Goal: Task Accomplishment & Management: Use online tool/utility

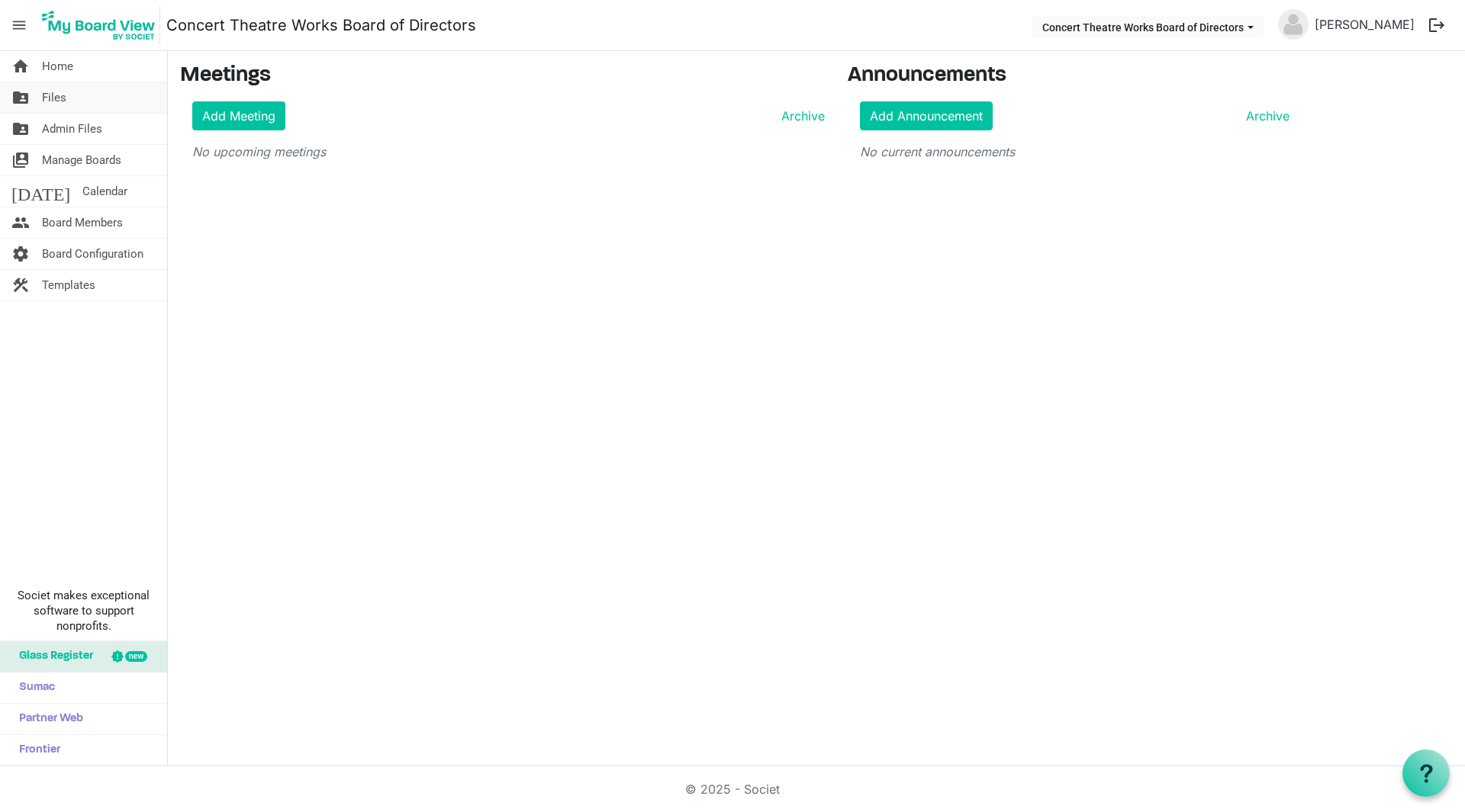
click at [41, 102] on link "folder_shared Files" at bounding box center [84, 97] width 167 height 30
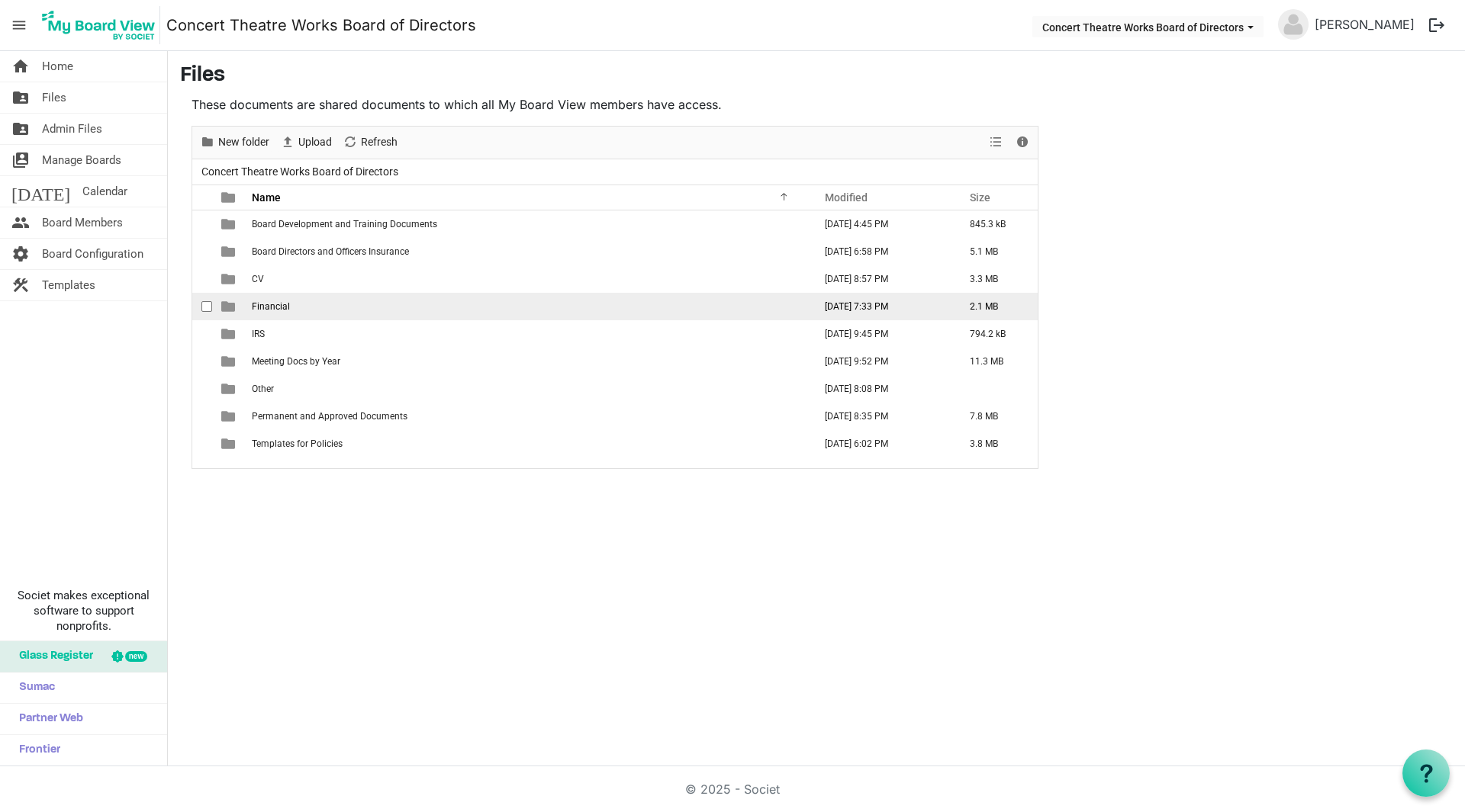
click at [266, 304] on span "Financial" at bounding box center [271, 307] width 38 height 11
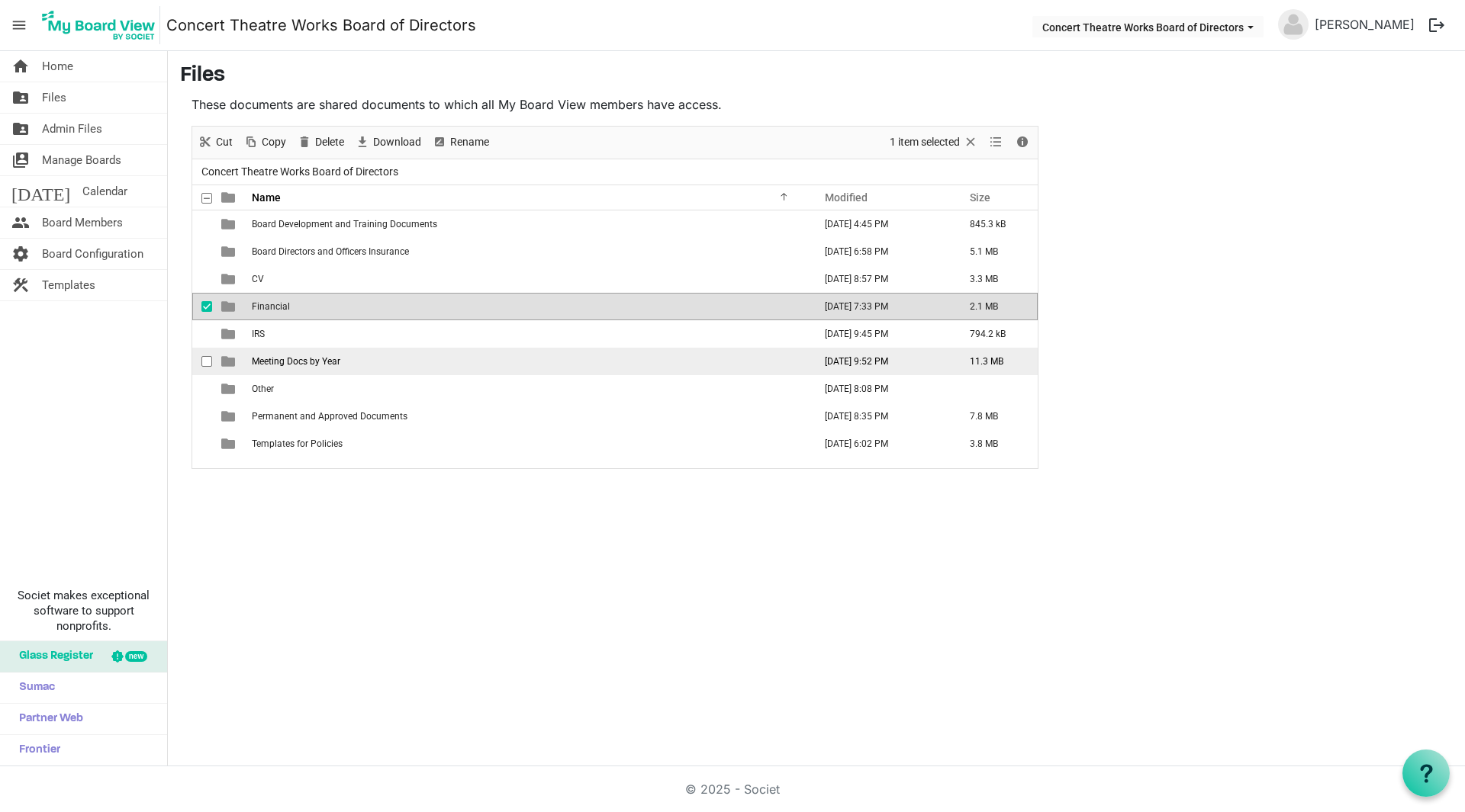
click at [267, 366] on span "Meeting Docs by Year" at bounding box center [296, 362] width 88 height 11
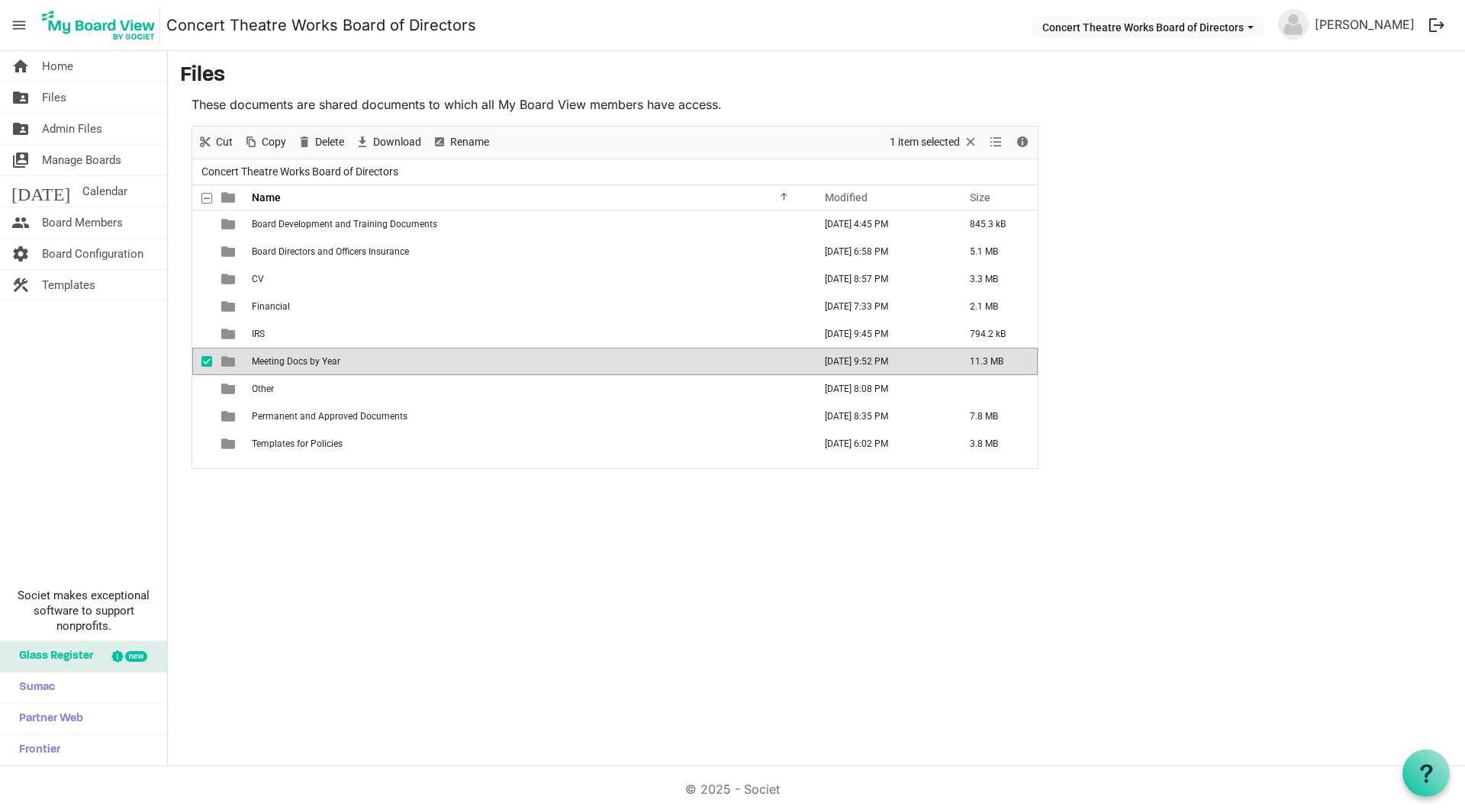
click at [267, 366] on span "Meeting Docs by Year" at bounding box center [296, 362] width 88 height 11
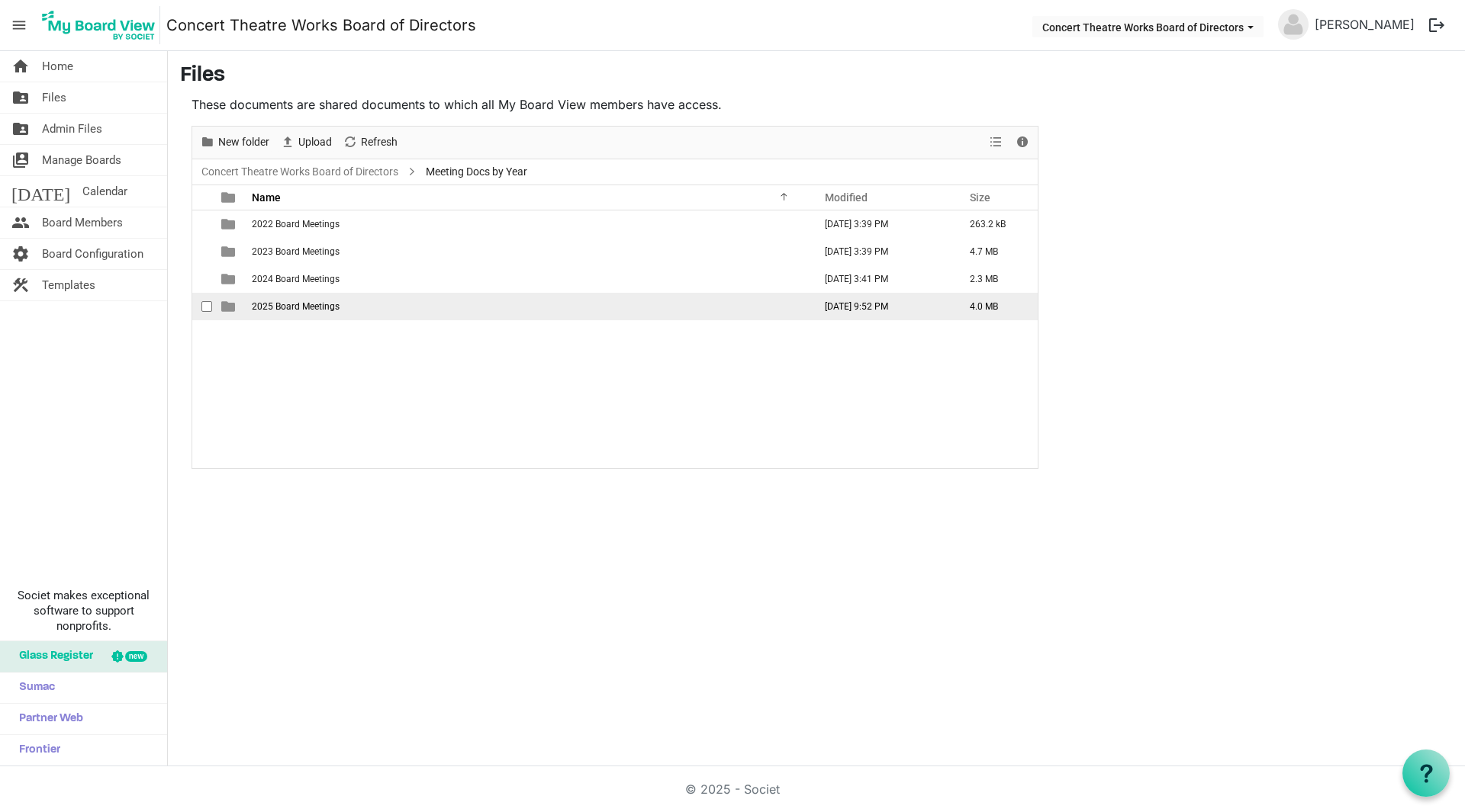
click at [281, 308] on span "2025 Board Meetings" at bounding box center [295, 307] width 88 height 11
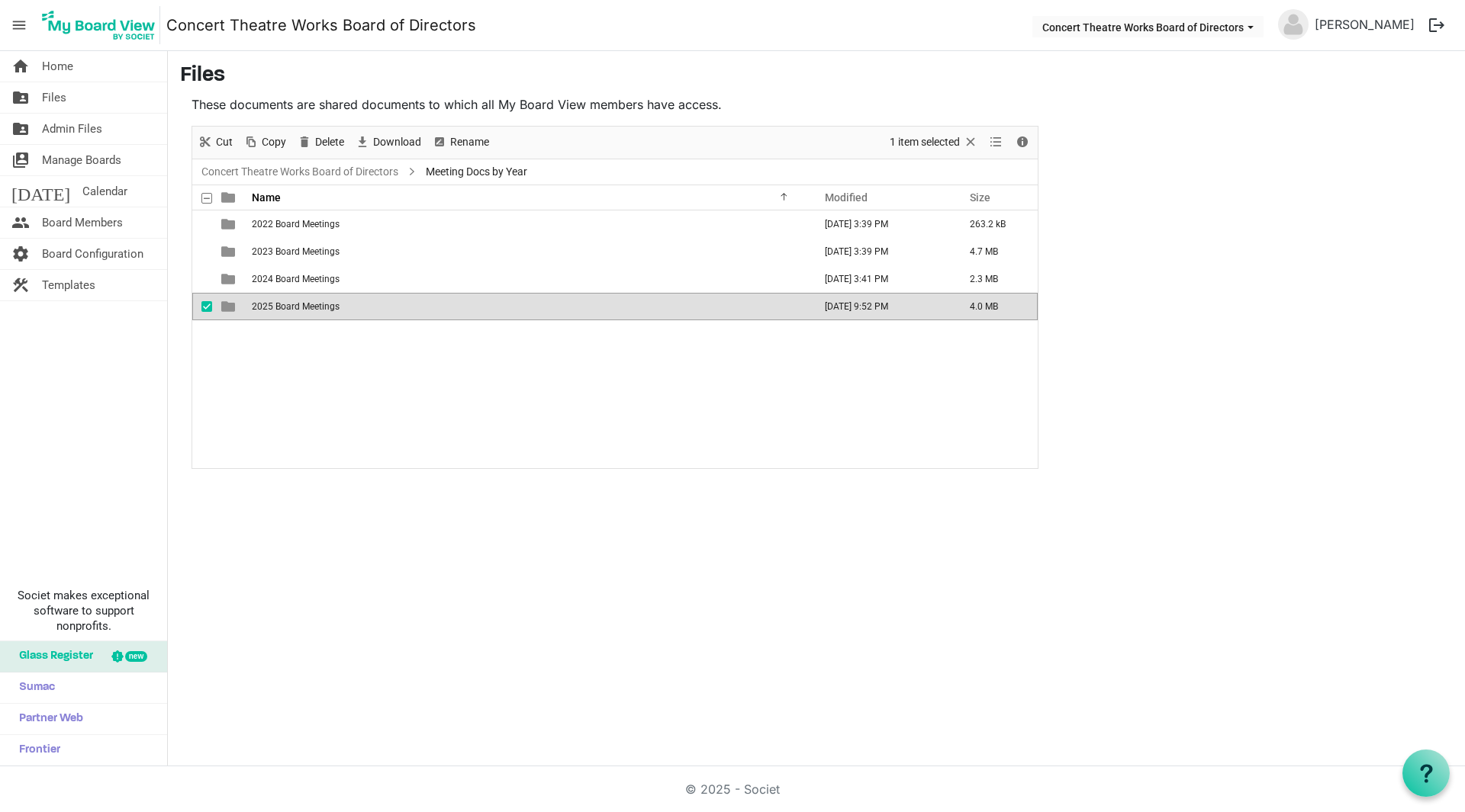
click at [281, 308] on span "2025 Board Meetings" at bounding box center [295, 307] width 88 height 11
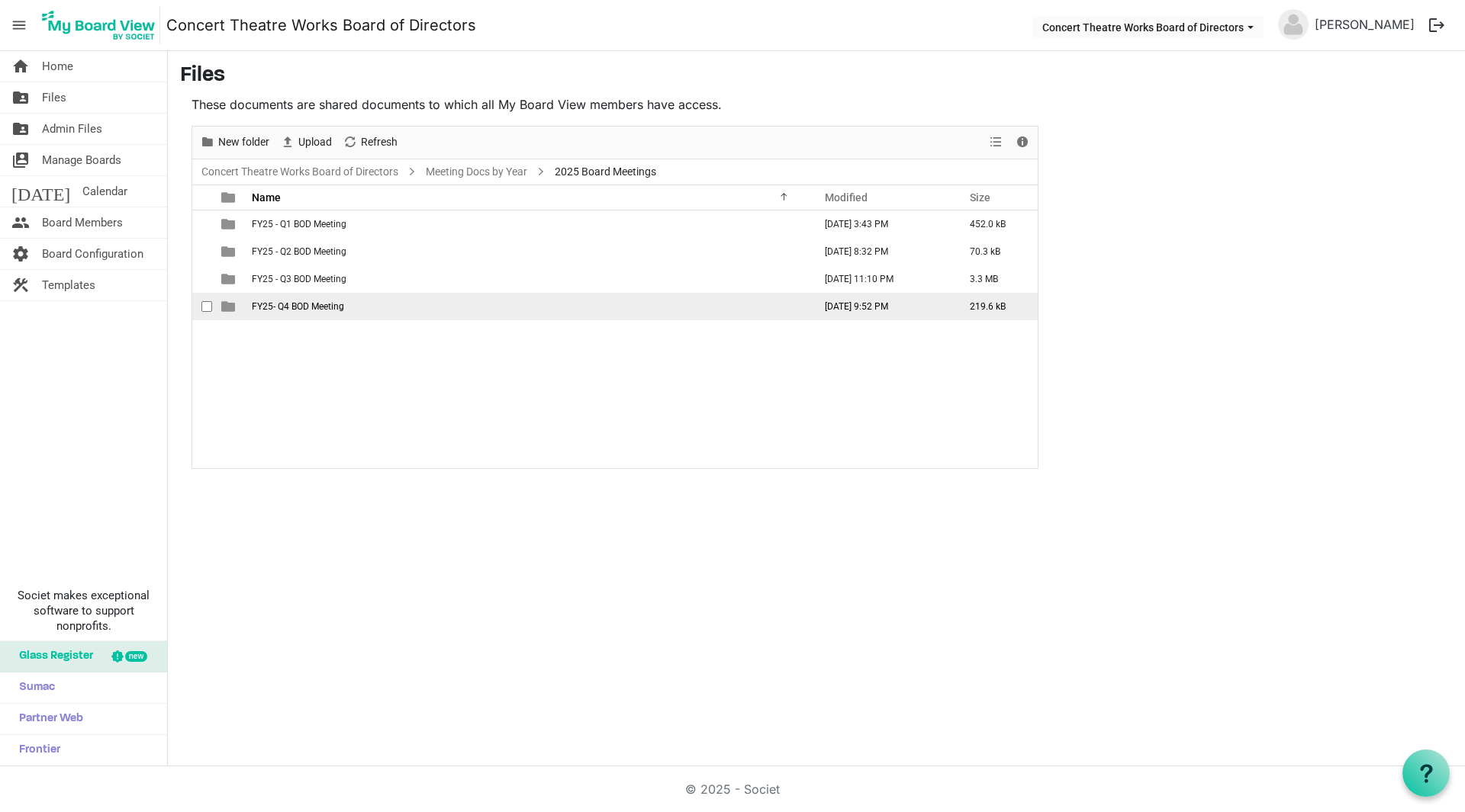
click at [291, 311] on span "FY25- Q4 BOD Meeting" at bounding box center [298, 307] width 92 height 11
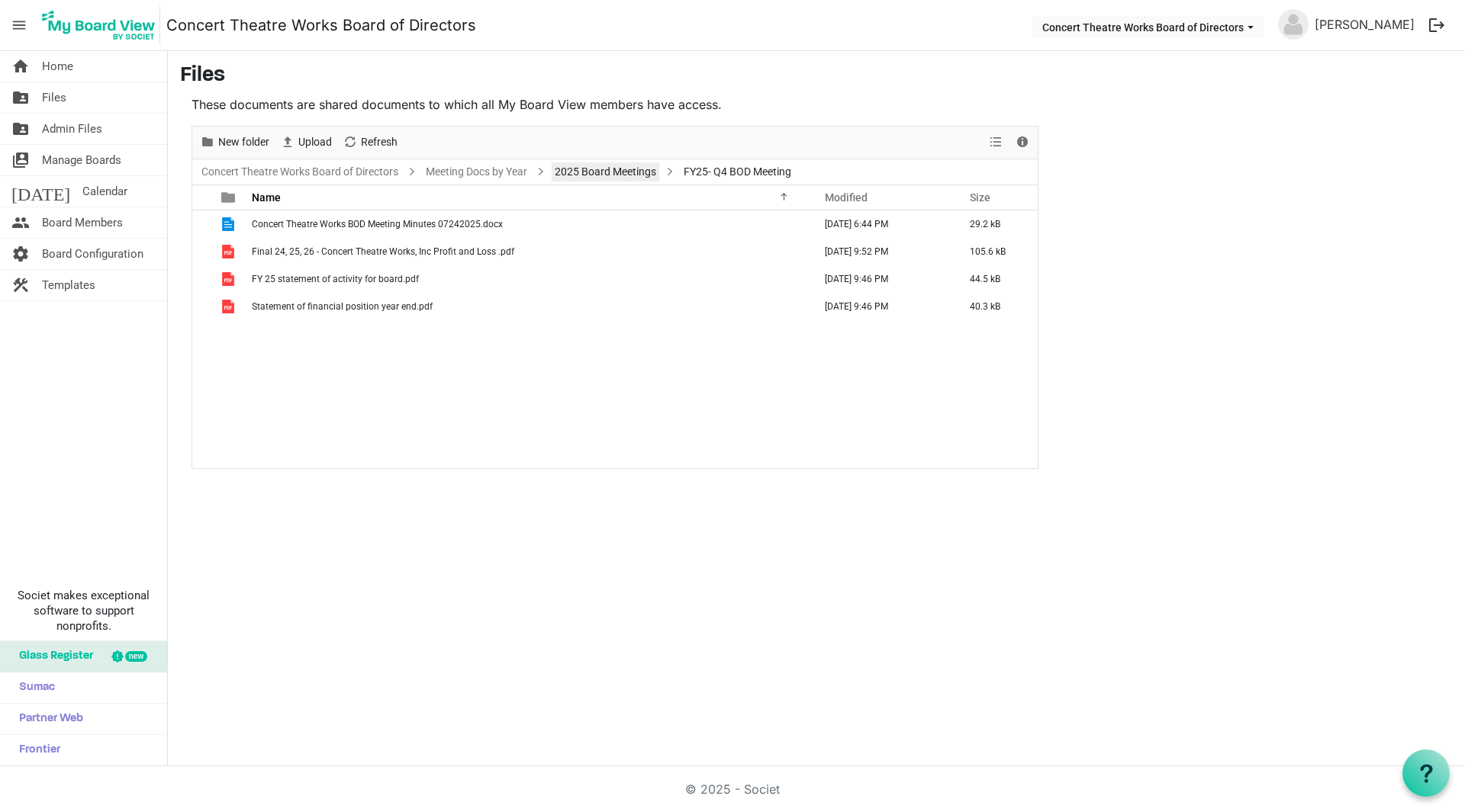
click at [604, 170] on link "2025 Board Meetings" at bounding box center [605, 172] width 108 height 19
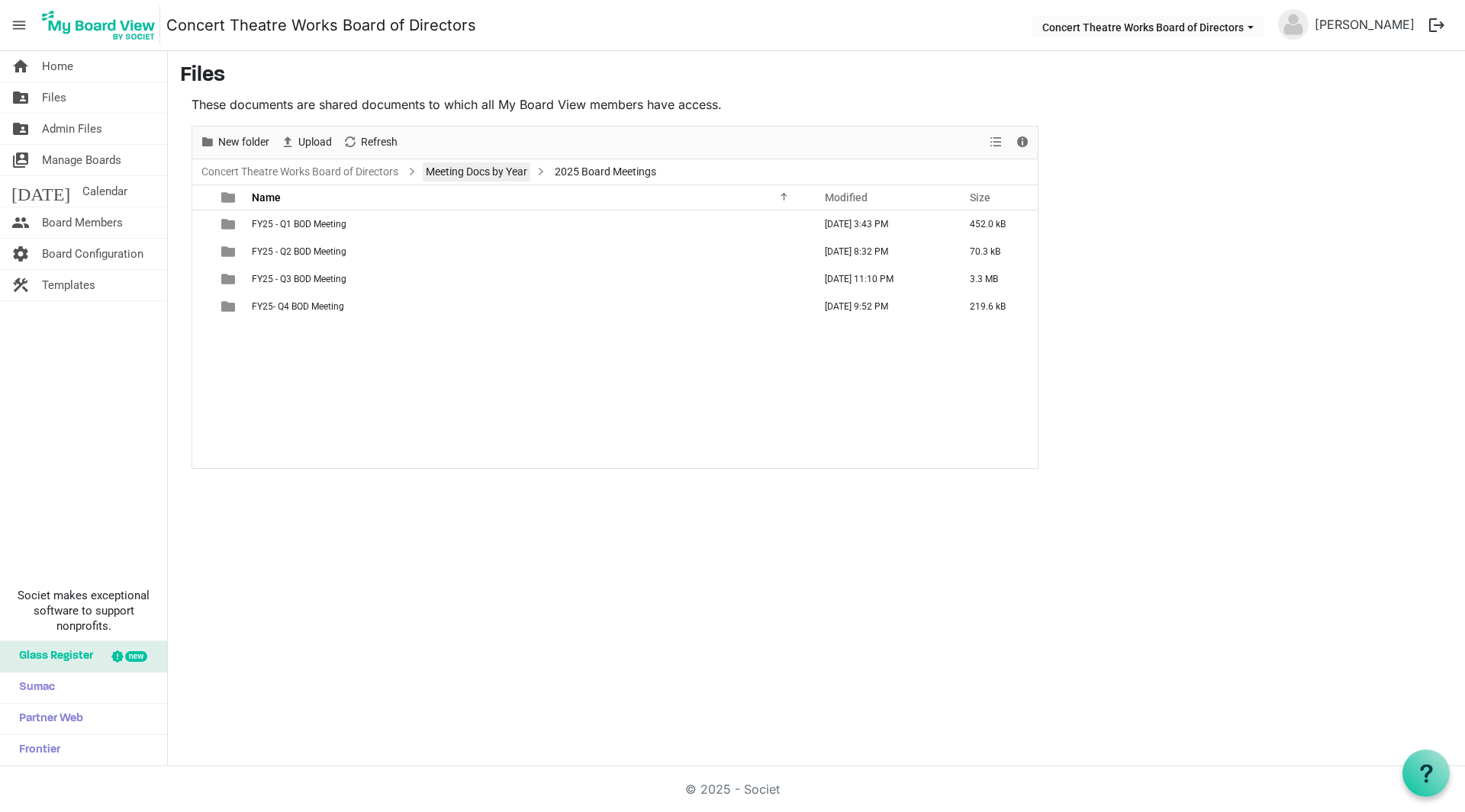
click at [473, 174] on link "Meeting Docs by Year" at bounding box center [476, 172] width 108 height 19
click at [246, 143] on span "New folder" at bounding box center [244, 142] width 54 height 19
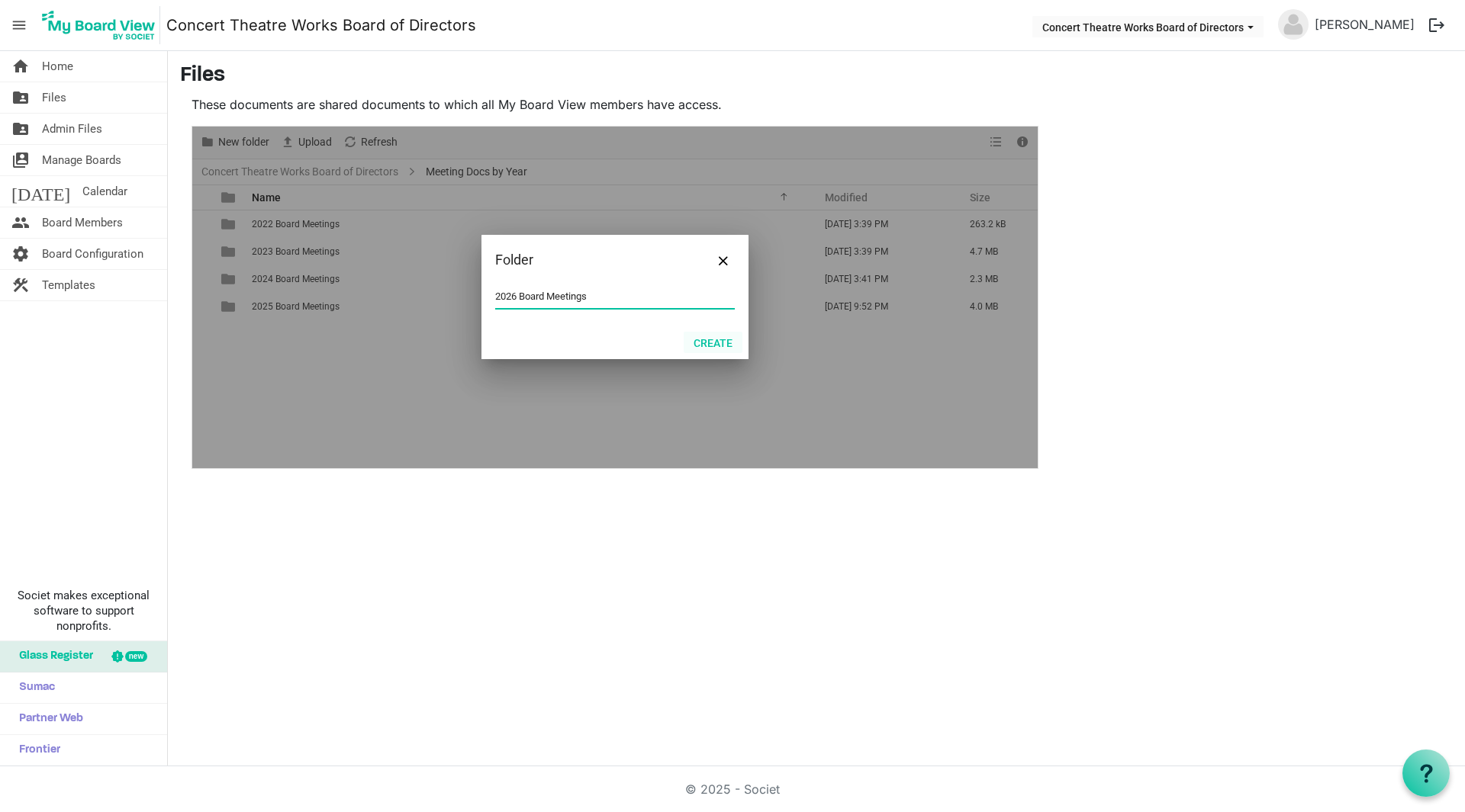
type input "2026 Board Meetings"
click at [714, 335] on button "Create" at bounding box center [713, 342] width 59 height 22
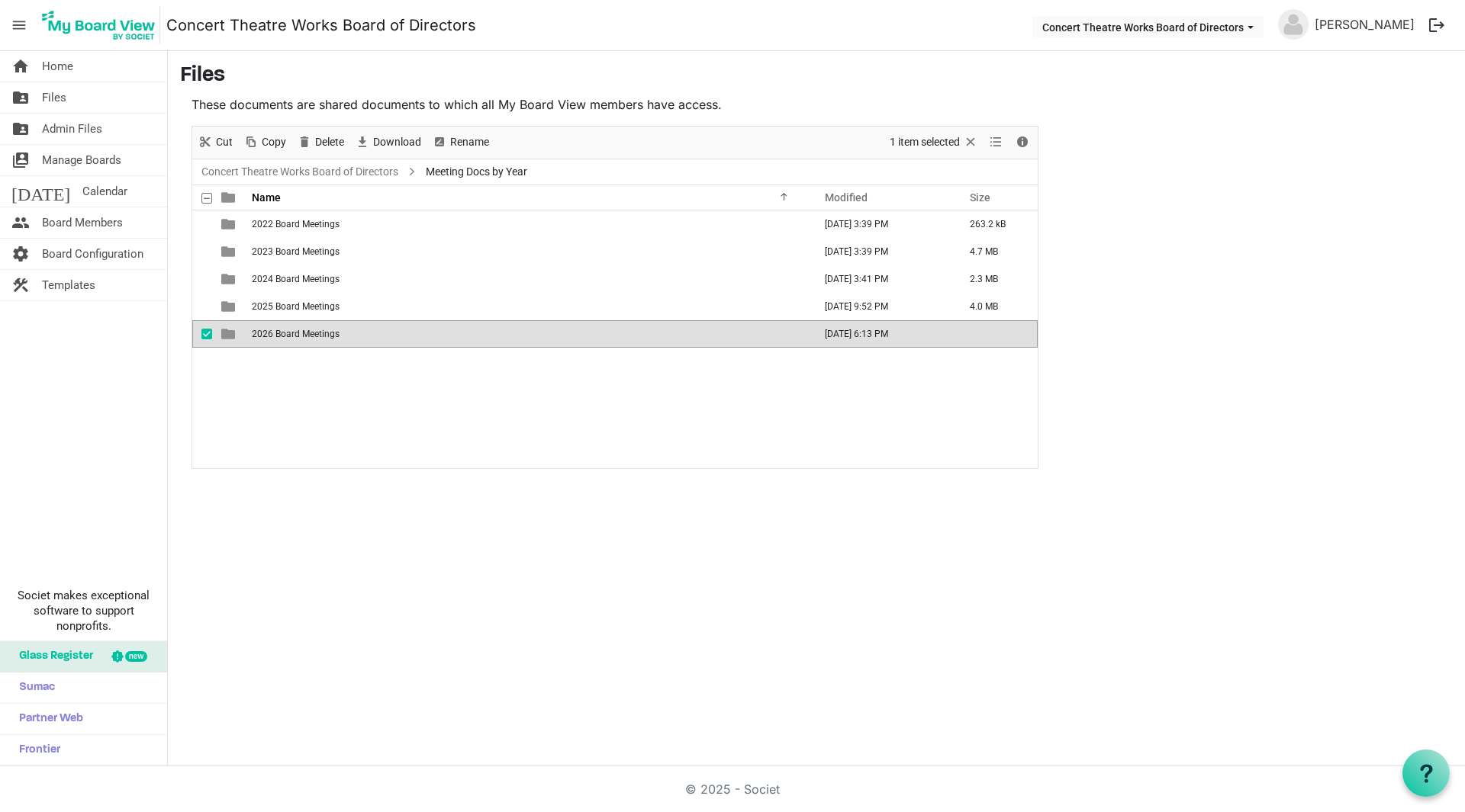
click at [332, 332] on span "2026 Board Meetings" at bounding box center [295, 334] width 88 height 11
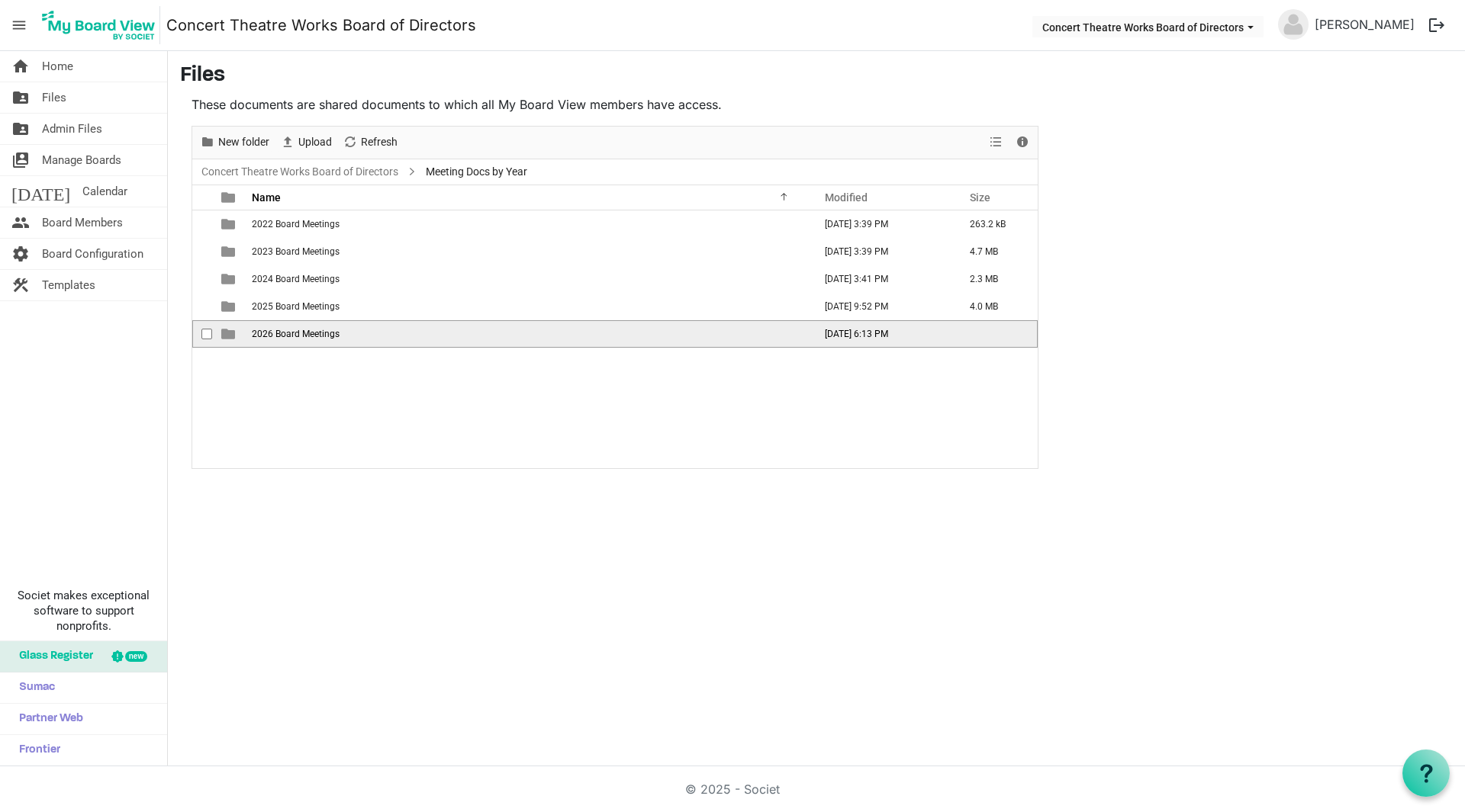
click at [331, 332] on span "2026 Board Meetings" at bounding box center [295, 334] width 88 height 11
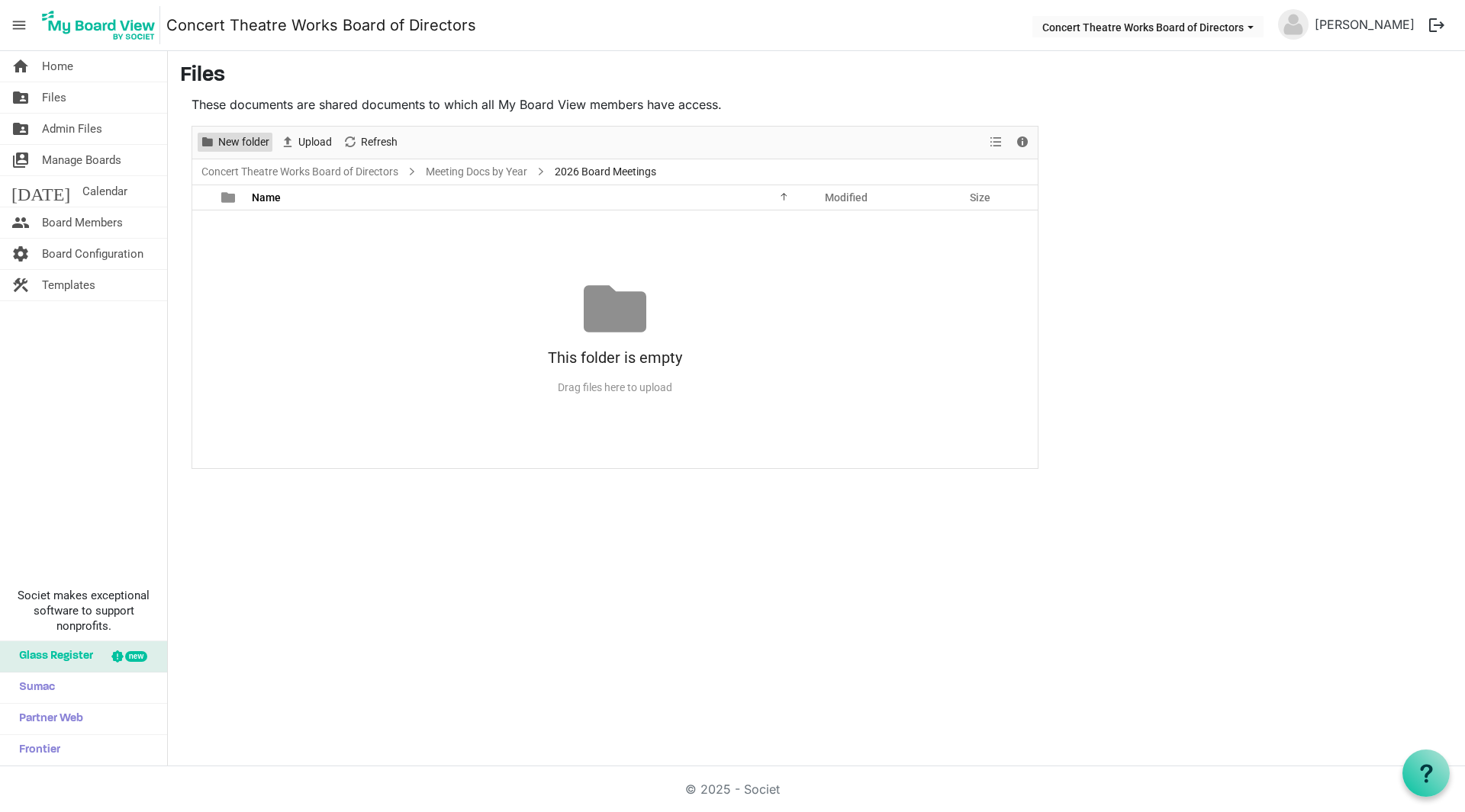
drag, startPoint x: 239, startPoint y: 135, endPoint x: 236, endPoint y: 150, distance: 15.3
click at [238, 135] on span "New folder" at bounding box center [244, 142] width 54 height 19
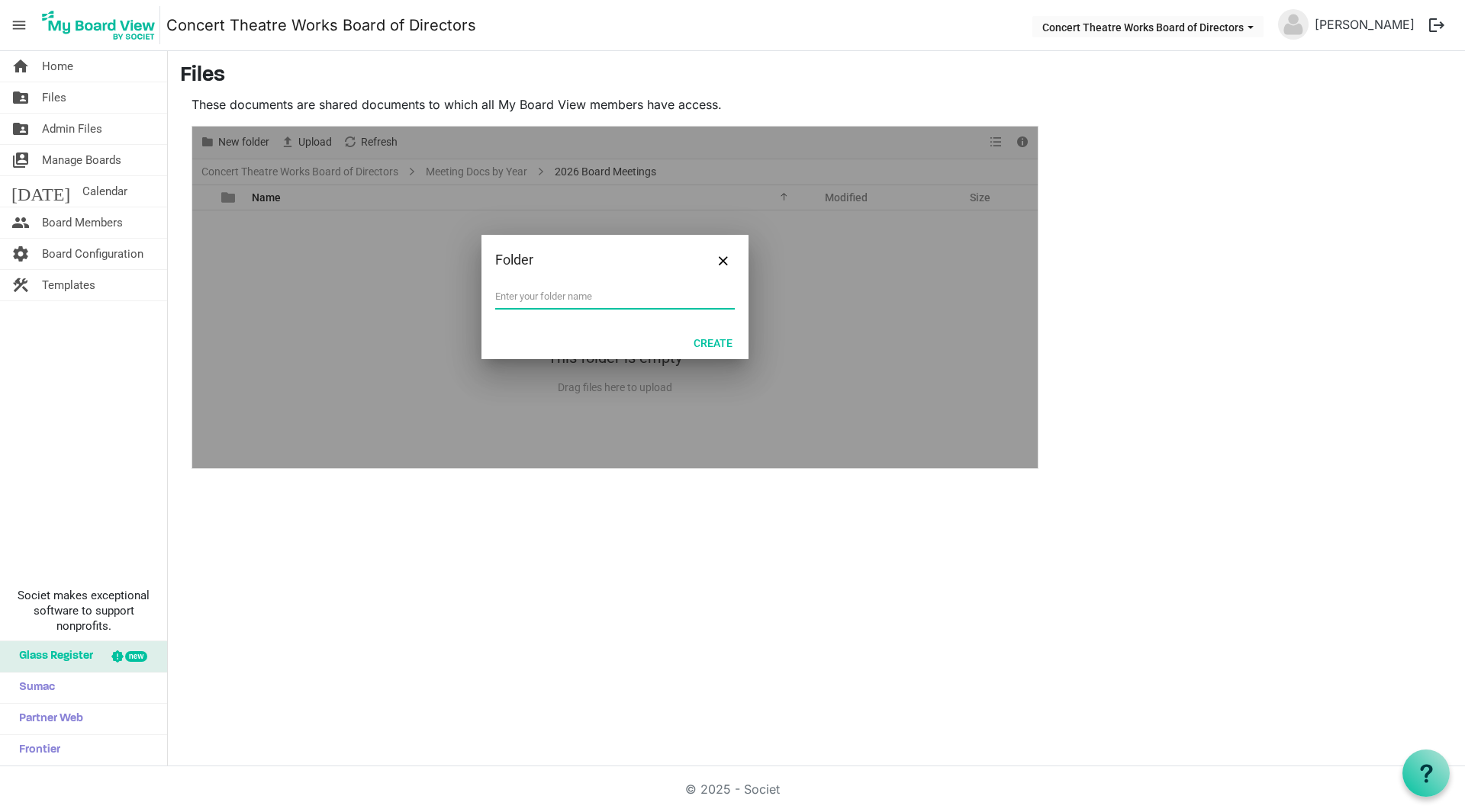
type input "Q"
type input "FY 26 Q1 Board Meeting 10 09 2025"
click at [710, 346] on button "Create" at bounding box center [713, 342] width 59 height 22
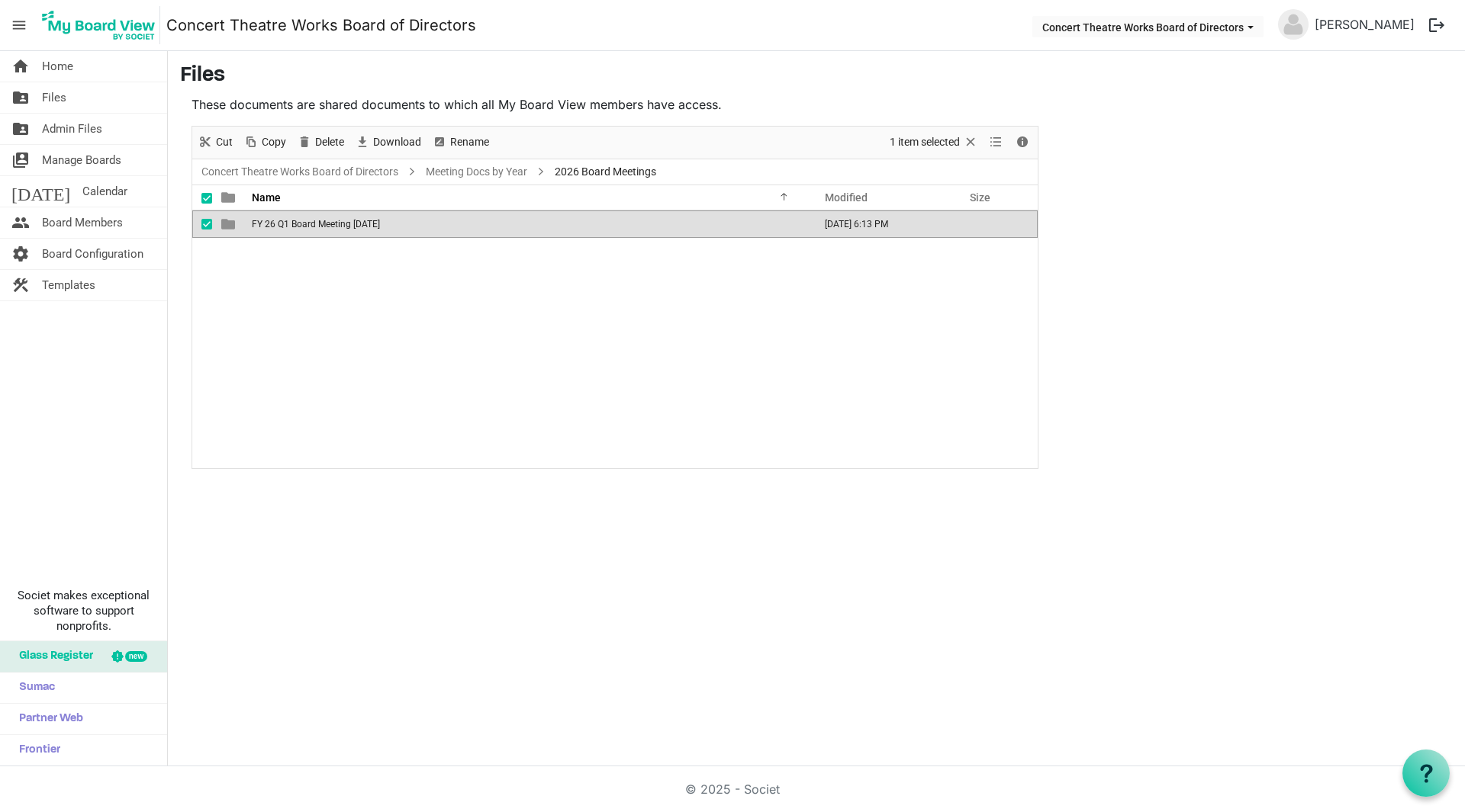
click at [309, 227] on span "FY 26 Q1 Board Meeting 10 09 2025" at bounding box center [315, 224] width 128 height 11
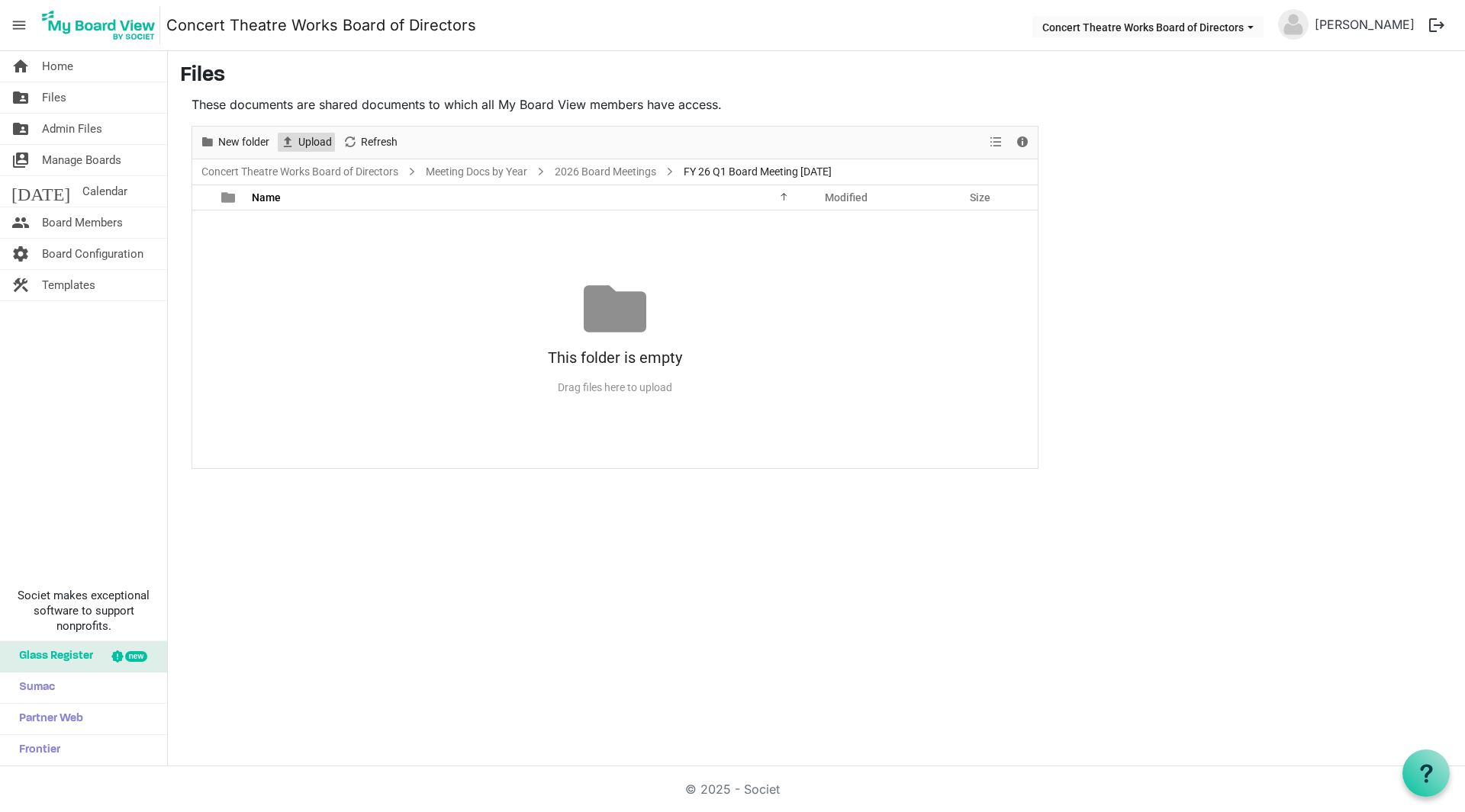
click at [297, 139] on span "Upload" at bounding box center [315, 142] width 36 height 19
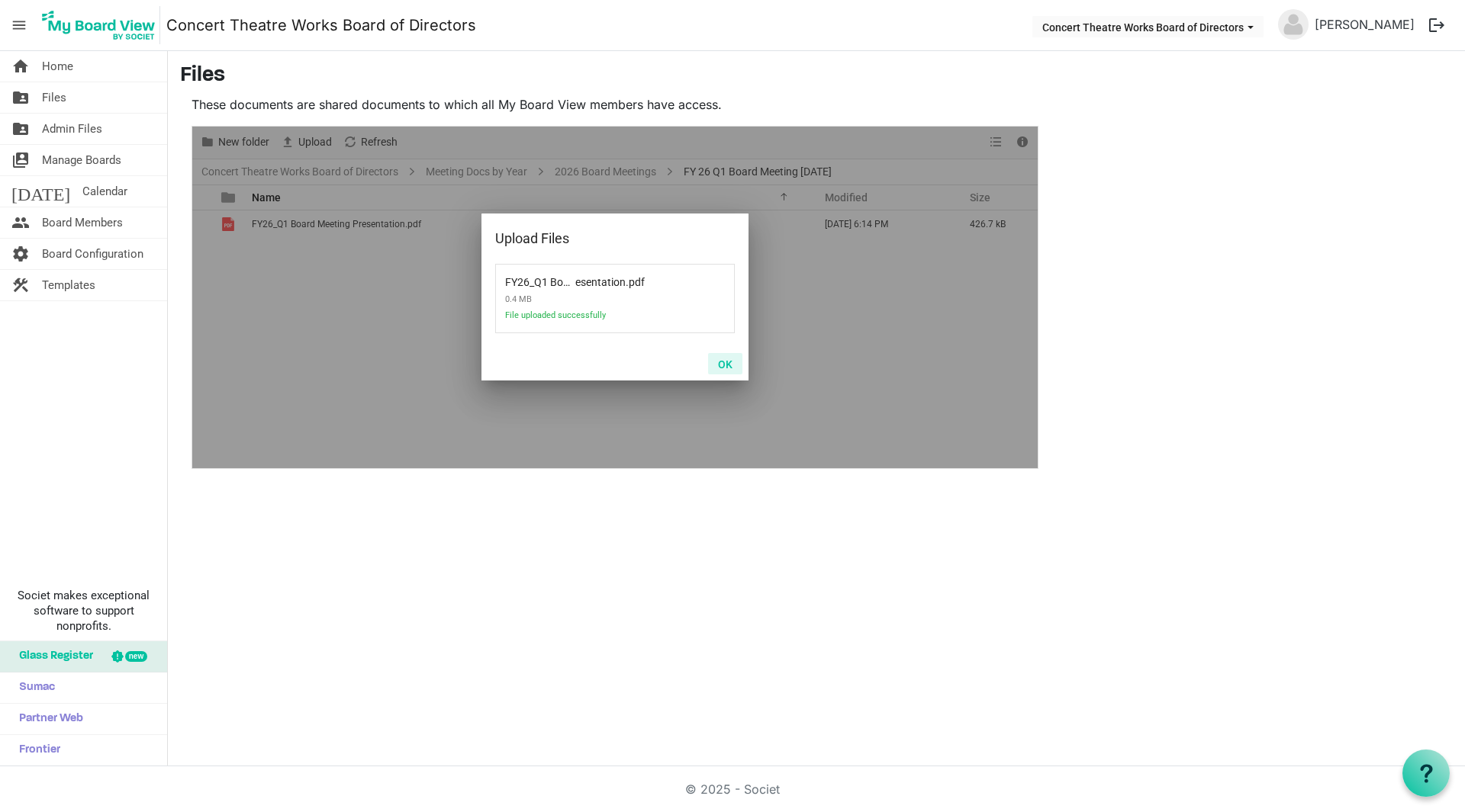
click at [726, 363] on button "OK" at bounding box center [725, 364] width 34 height 22
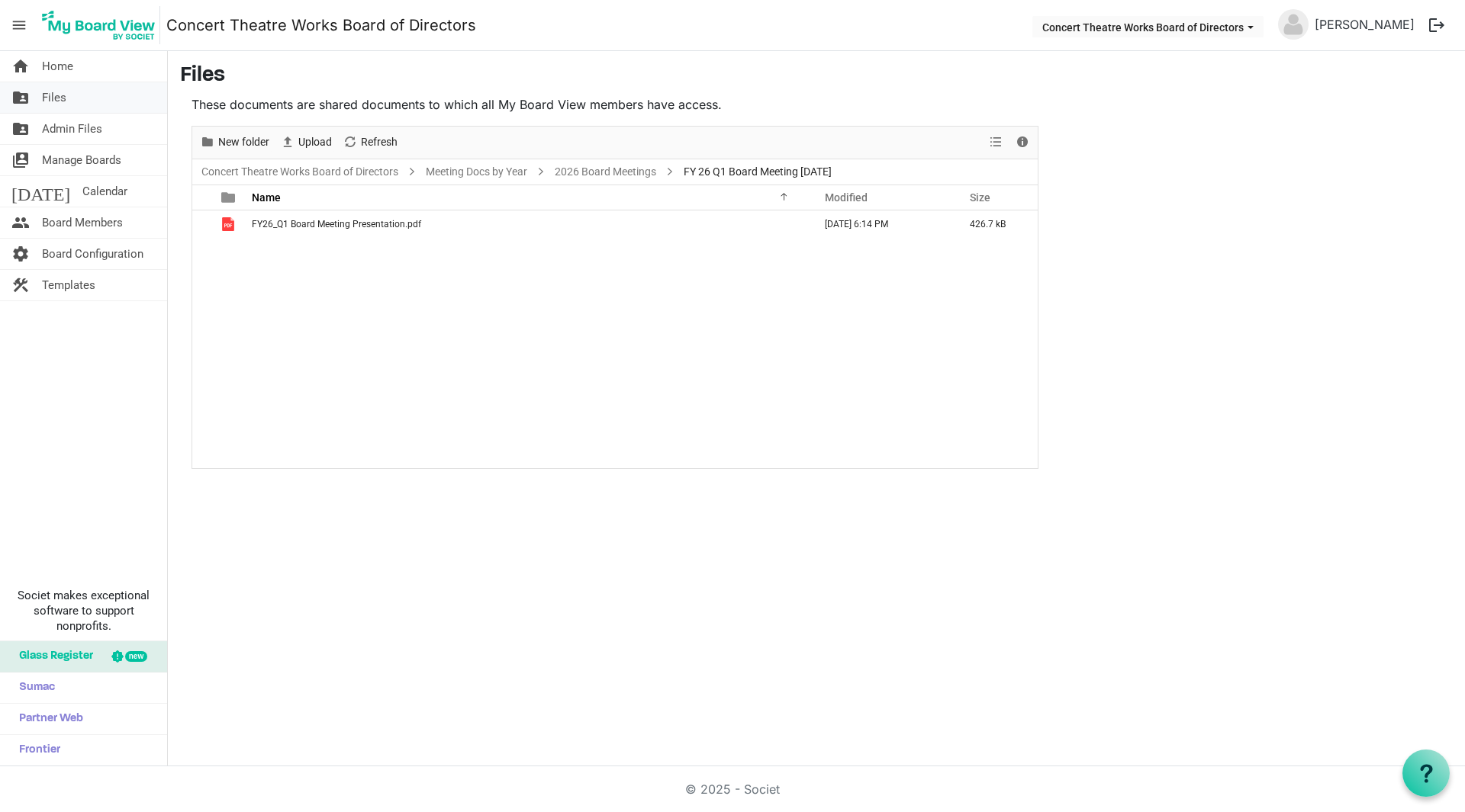
click at [54, 102] on span "Files" at bounding box center [53, 97] width 24 height 30
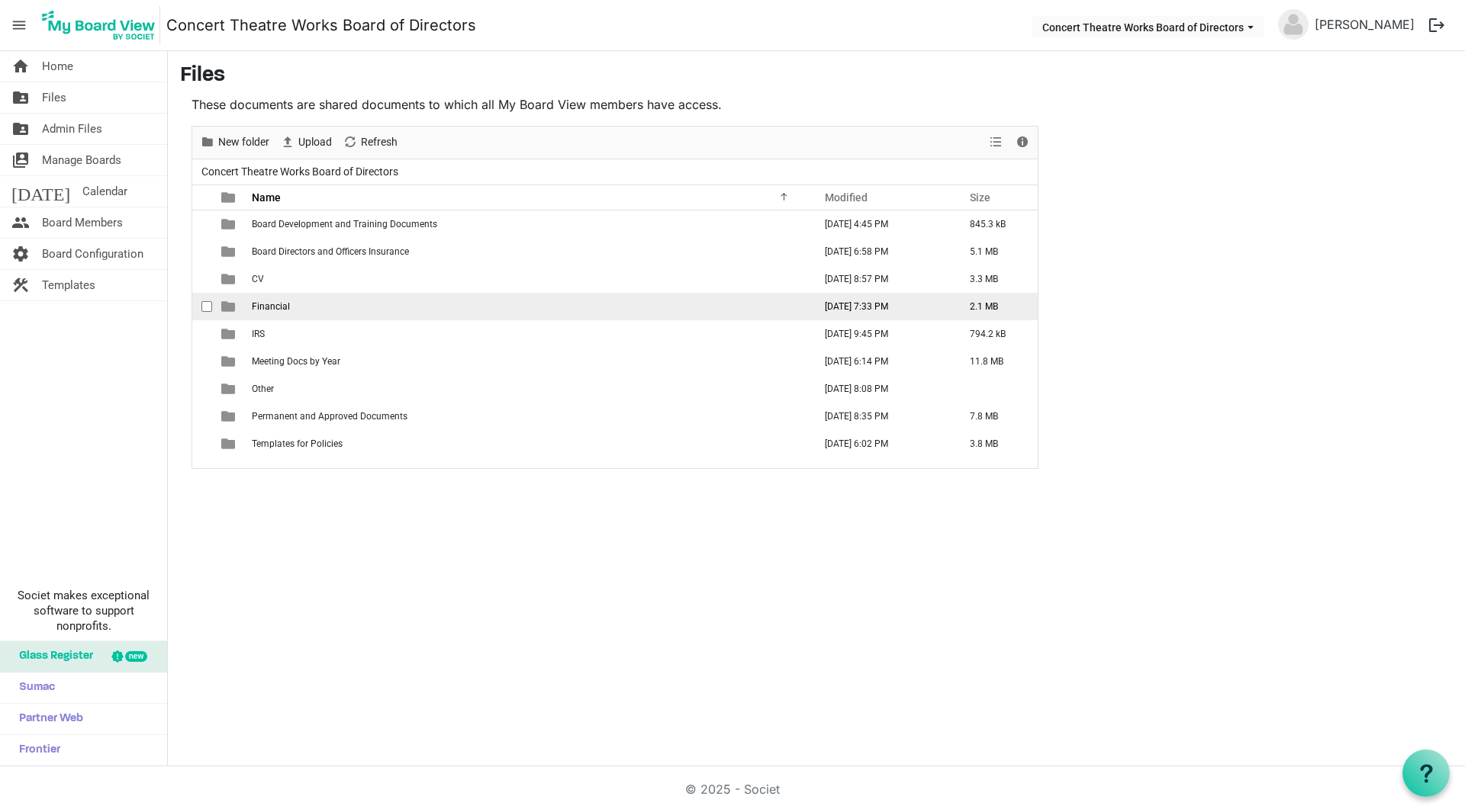
click at [271, 300] on td "Financial" at bounding box center [528, 306] width 561 height 27
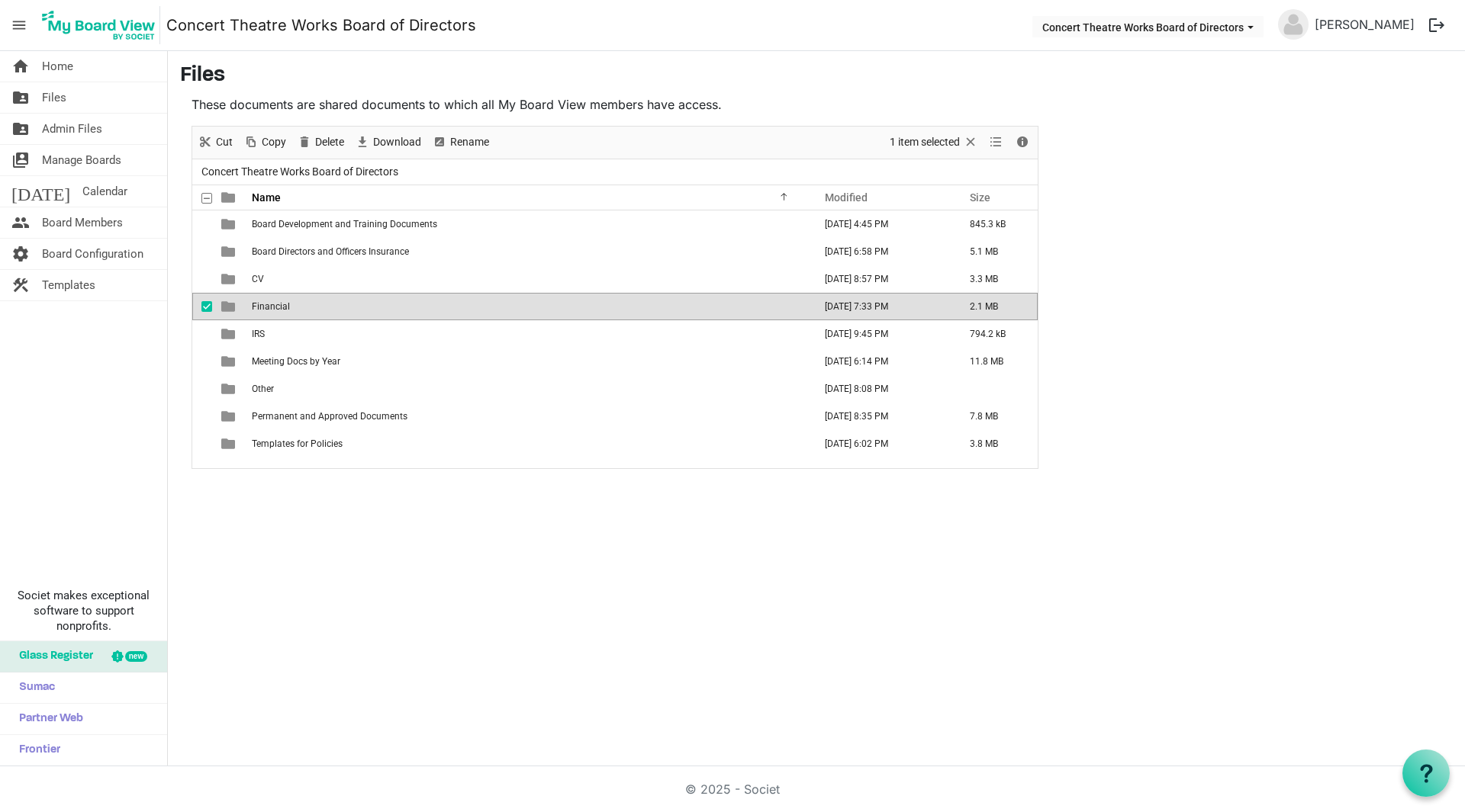
click at [271, 300] on td "Financial" at bounding box center [528, 306] width 561 height 27
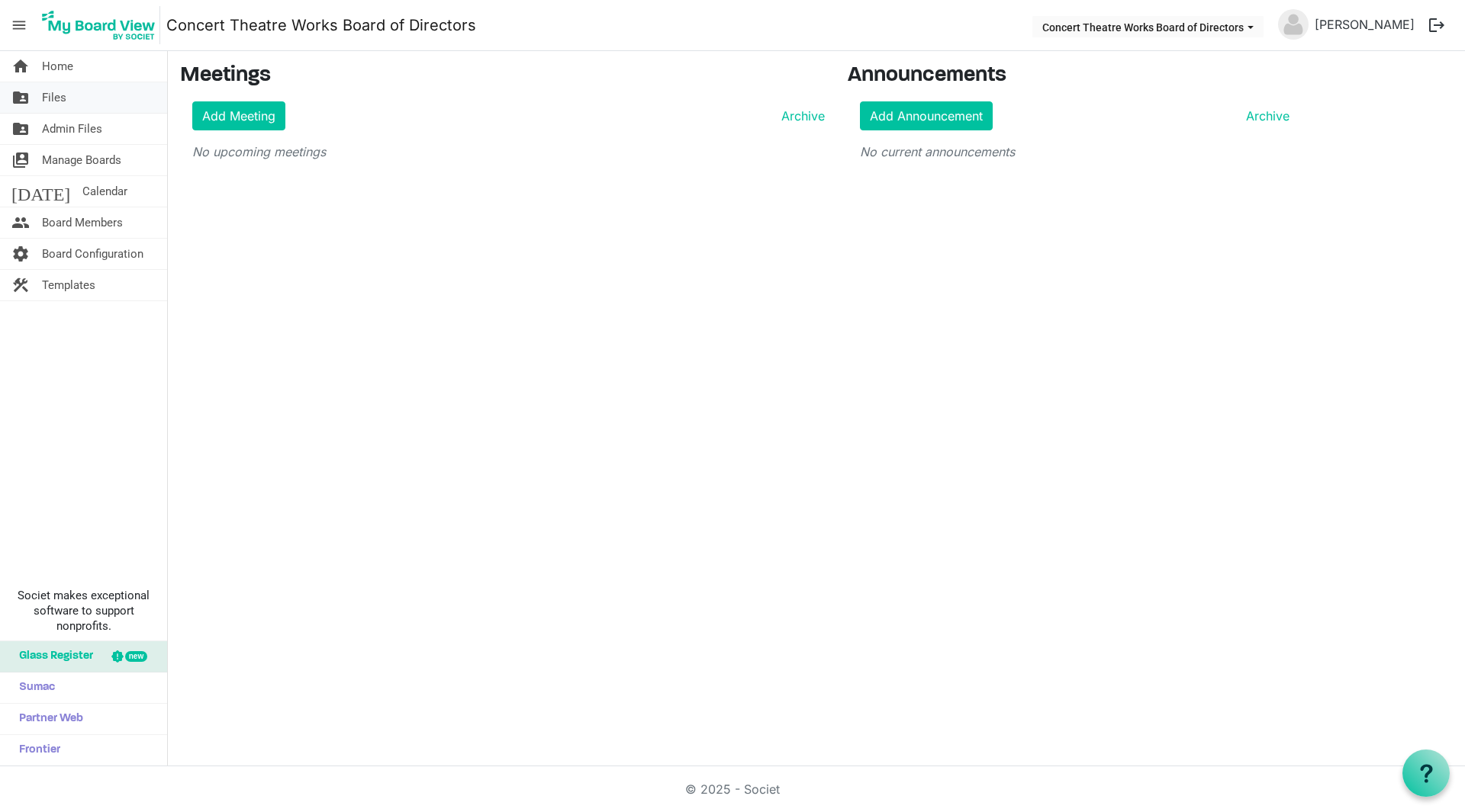
click at [64, 102] on span "Files" at bounding box center [53, 97] width 24 height 30
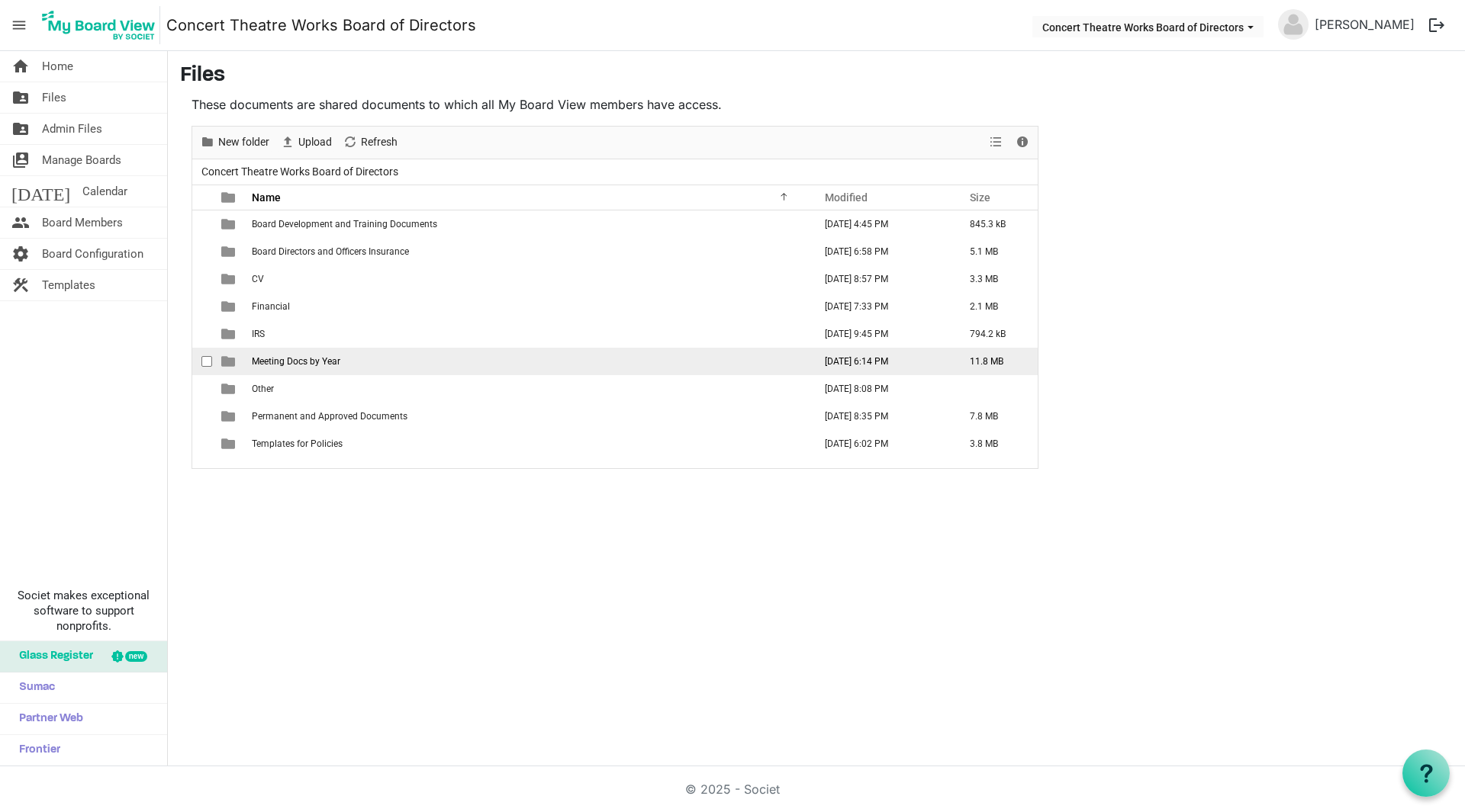
click at [275, 364] on span "Meeting Docs by Year" at bounding box center [296, 362] width 88 height 11
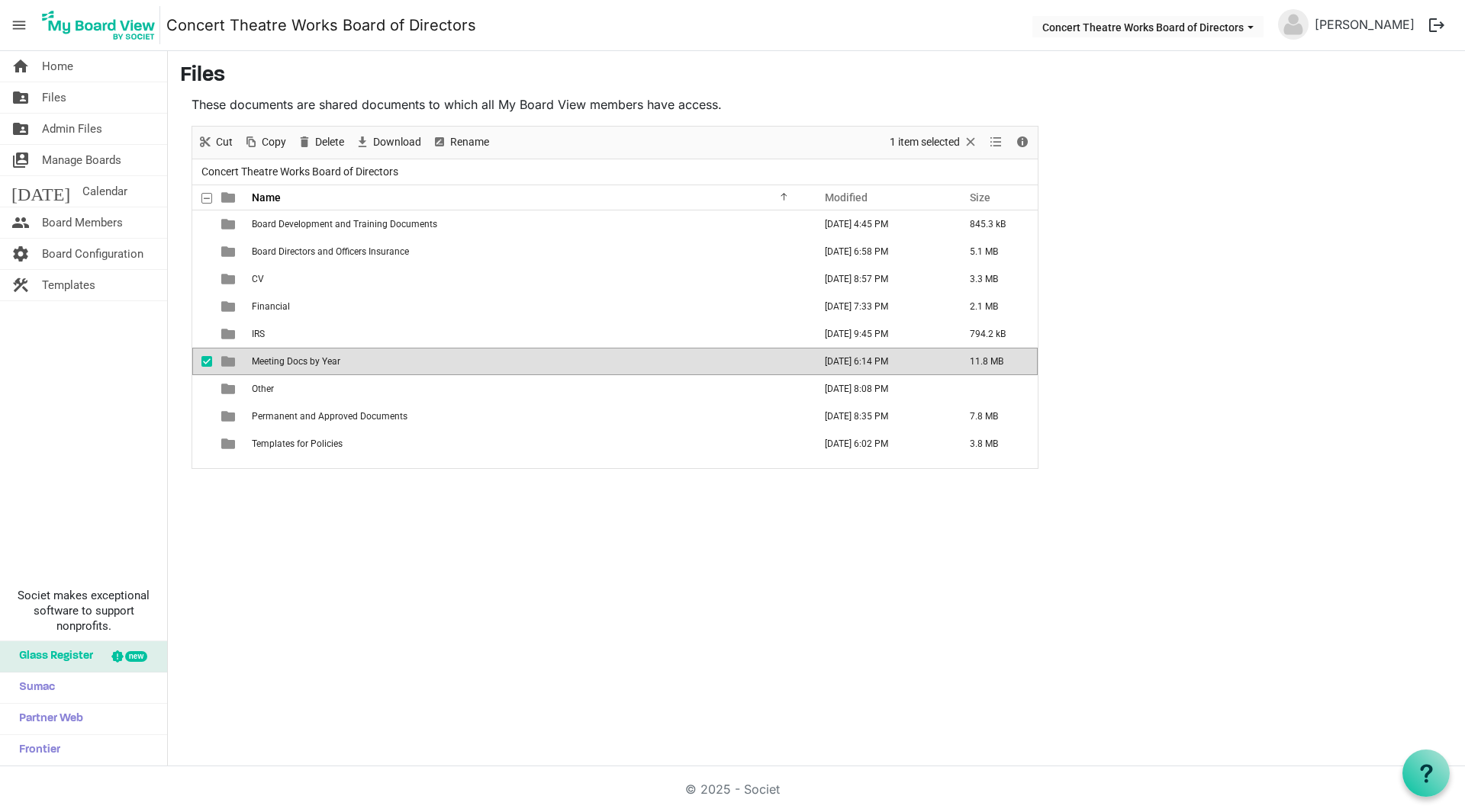
click at [275, 364] on span "Meeting Docs by Year" at bounding box center [296, 362] width 88 height 11
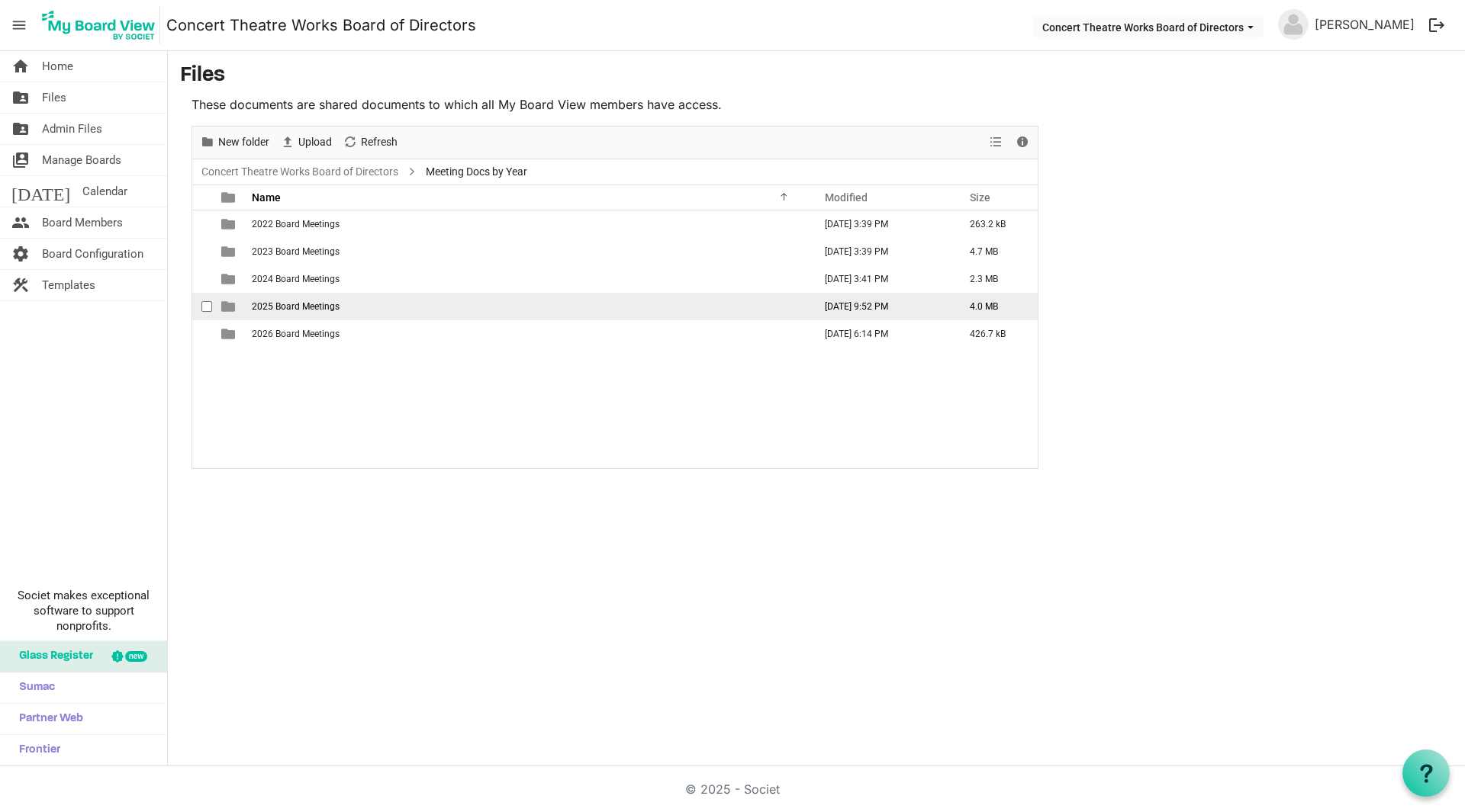
click at [291, 309] on span "2025 Board Meetings" at bounding box center [295, 307] width 88 height 11
click at [307, 303] on span "FY25- Q4 BOD Meeting" at bounding box center [298, 307] width 92 height 11
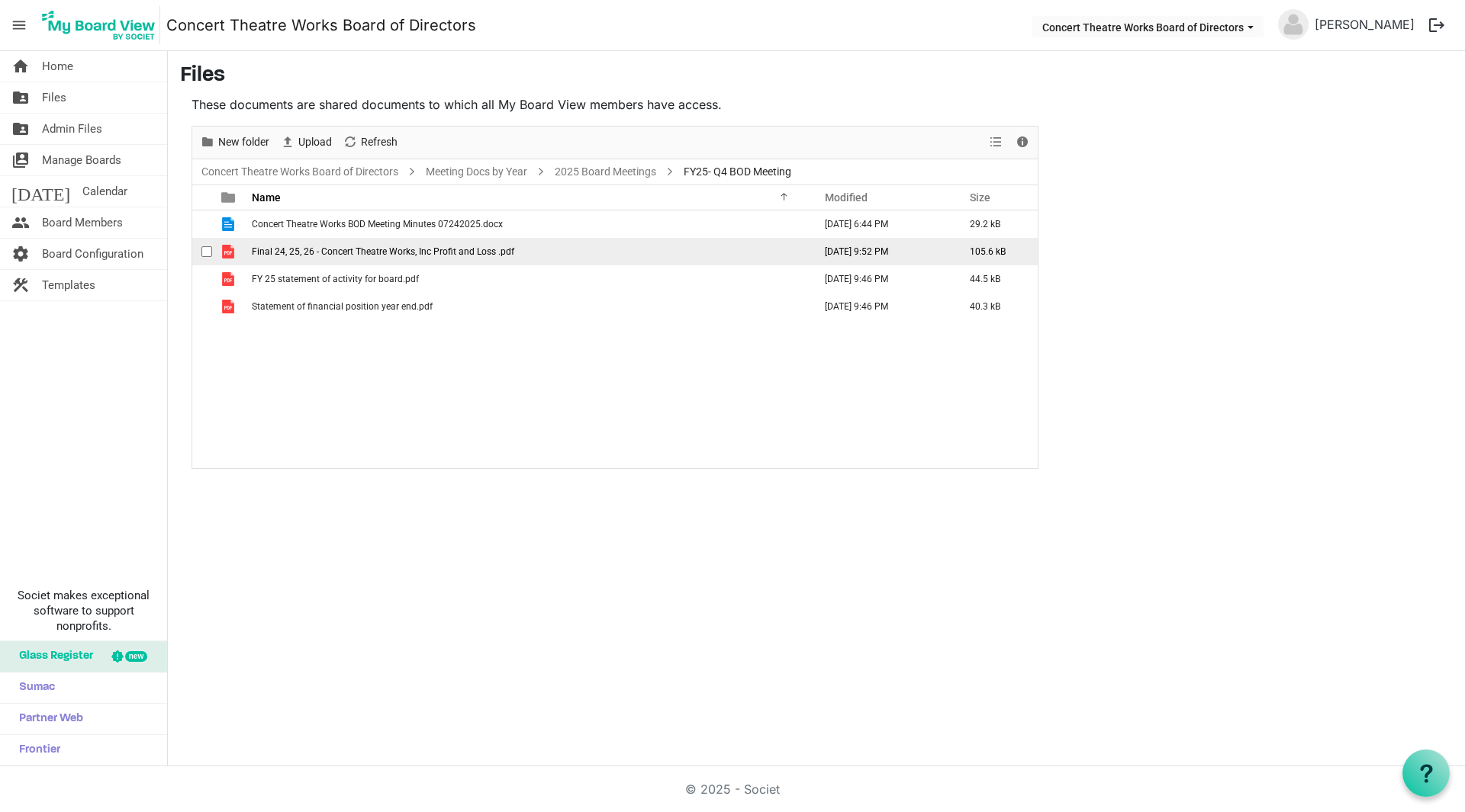
click at [205, 253] on span "checkbox" at bounding box center [207, 252] width 11 height 11
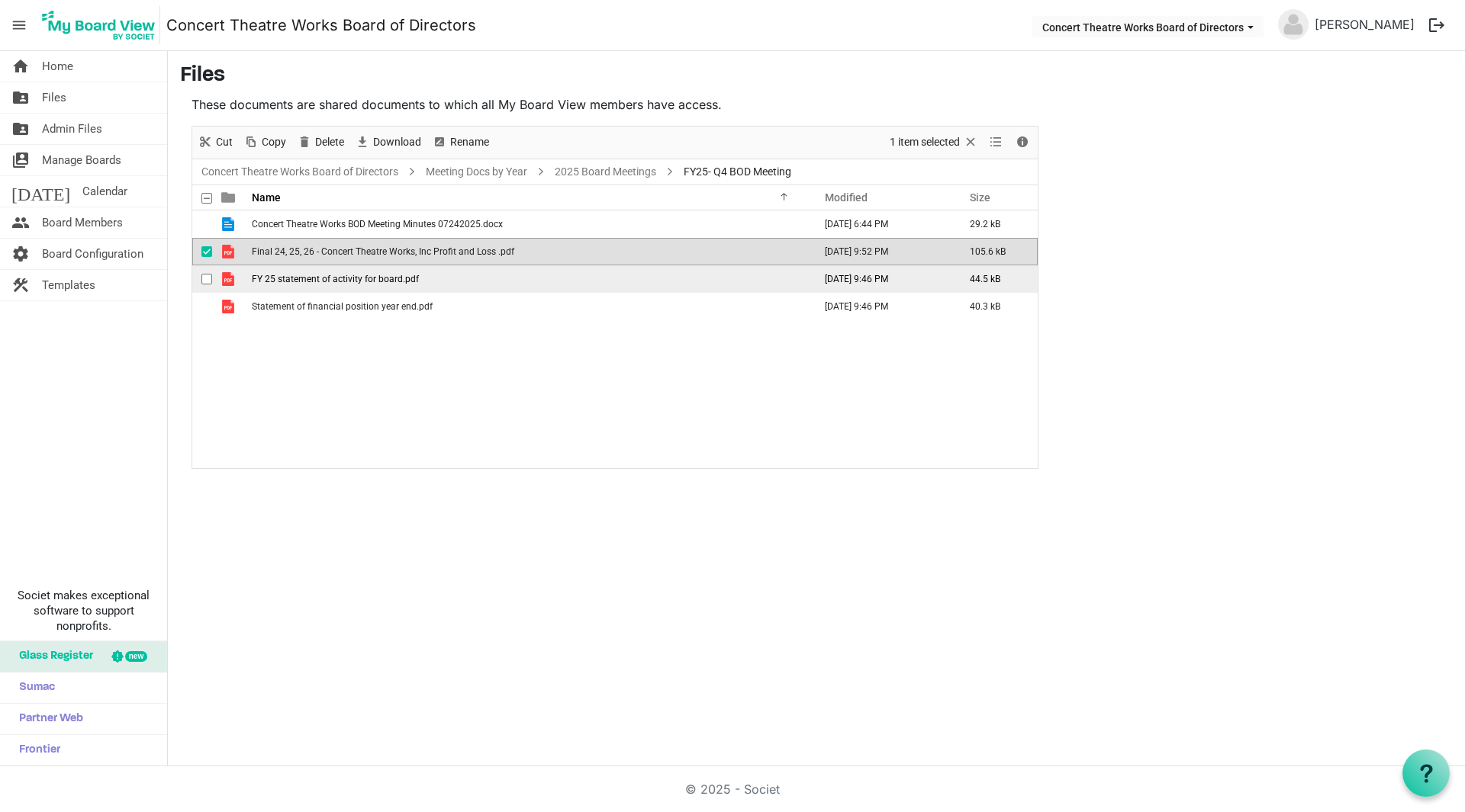
click at [202, 276] on span "checkbox" at bounding box center [207, 279] width 11 height 11
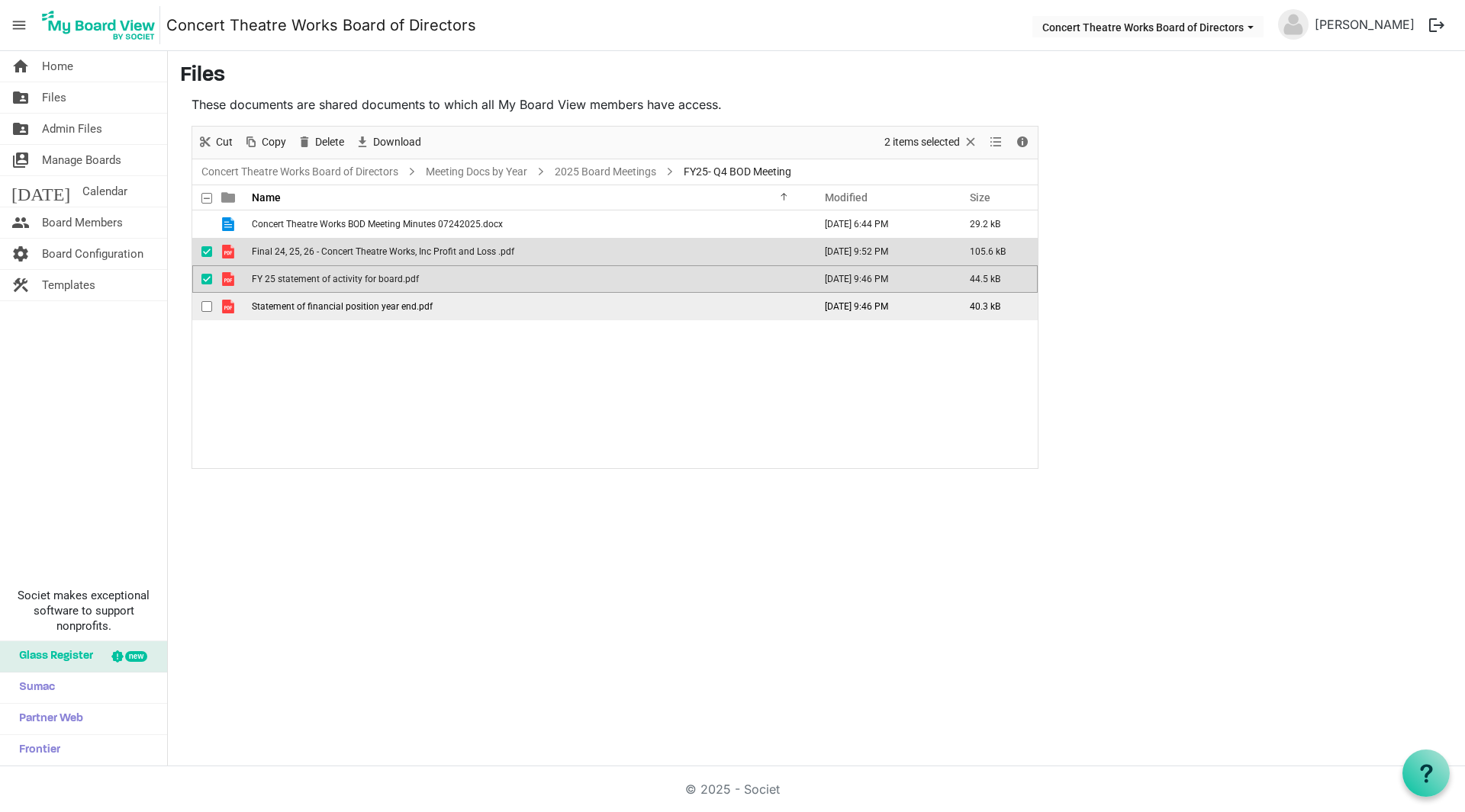
click at [209, 304] on span "checkbox" at bounding box center [207, 307] width 11 height 11
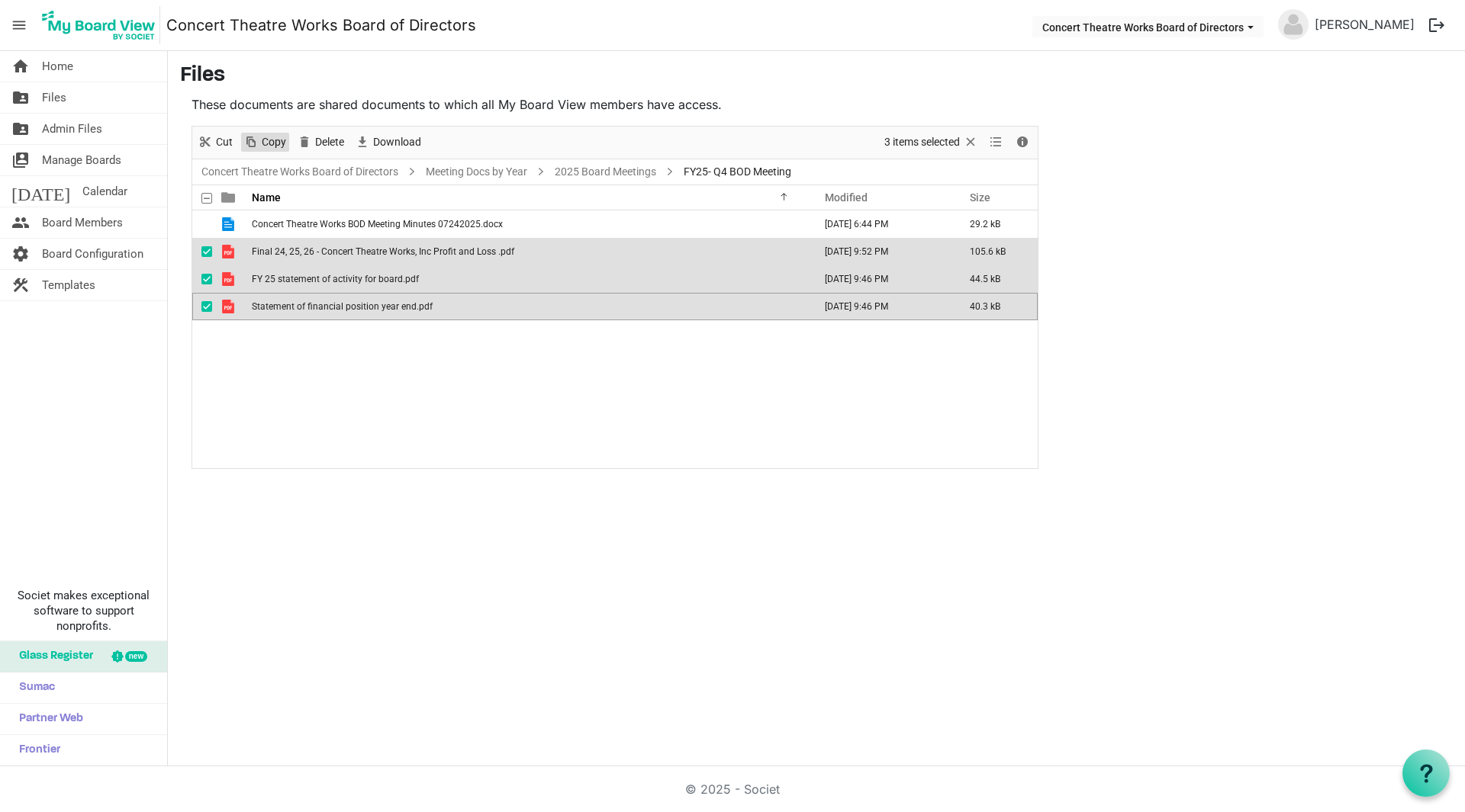
click at [253, 143] on span "Copy" at bounding box center [251, 142] width 19 height 19
click at [495, 177] on link "Meeting Docs by Year" at bounding box center [476, 172] width 108 height 19
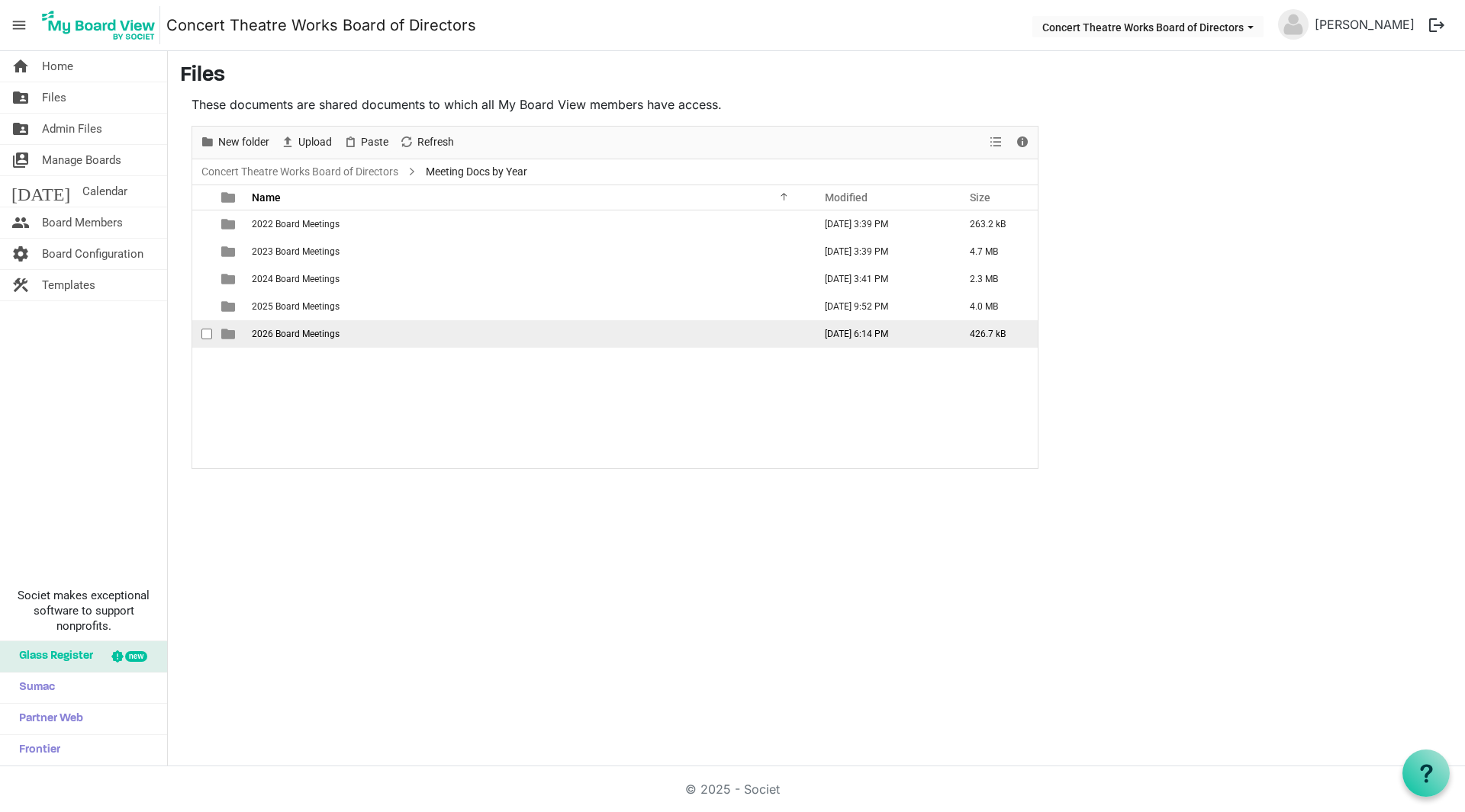
click at [307, 330] on span "2026 Board Meetings" at bounding box center [295, 334] width 88 height 11
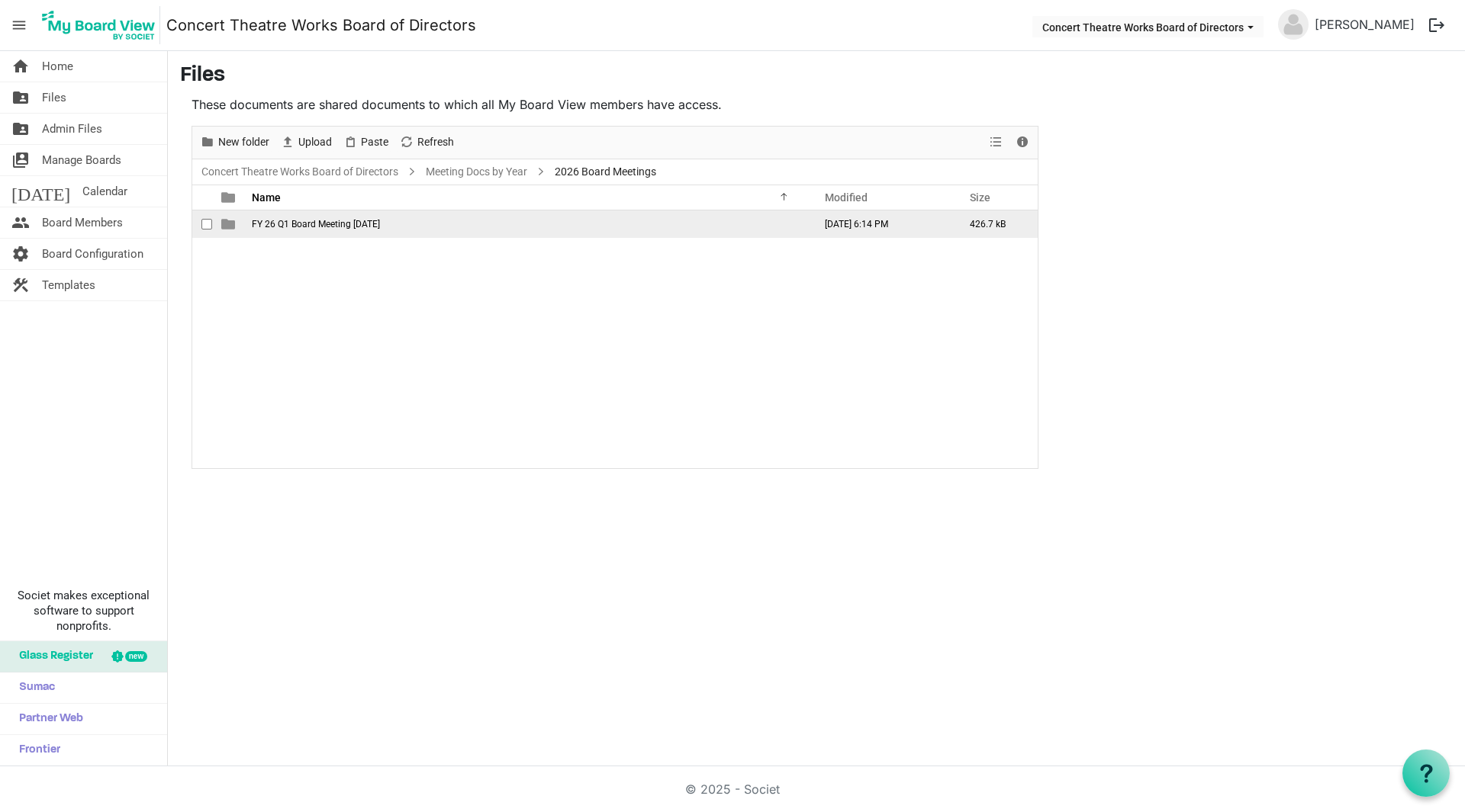
click at [295, 224] on span "FY 26 Q1 Board Meeting [DATE]" at bounding box center [315, 224] width 128 height 11
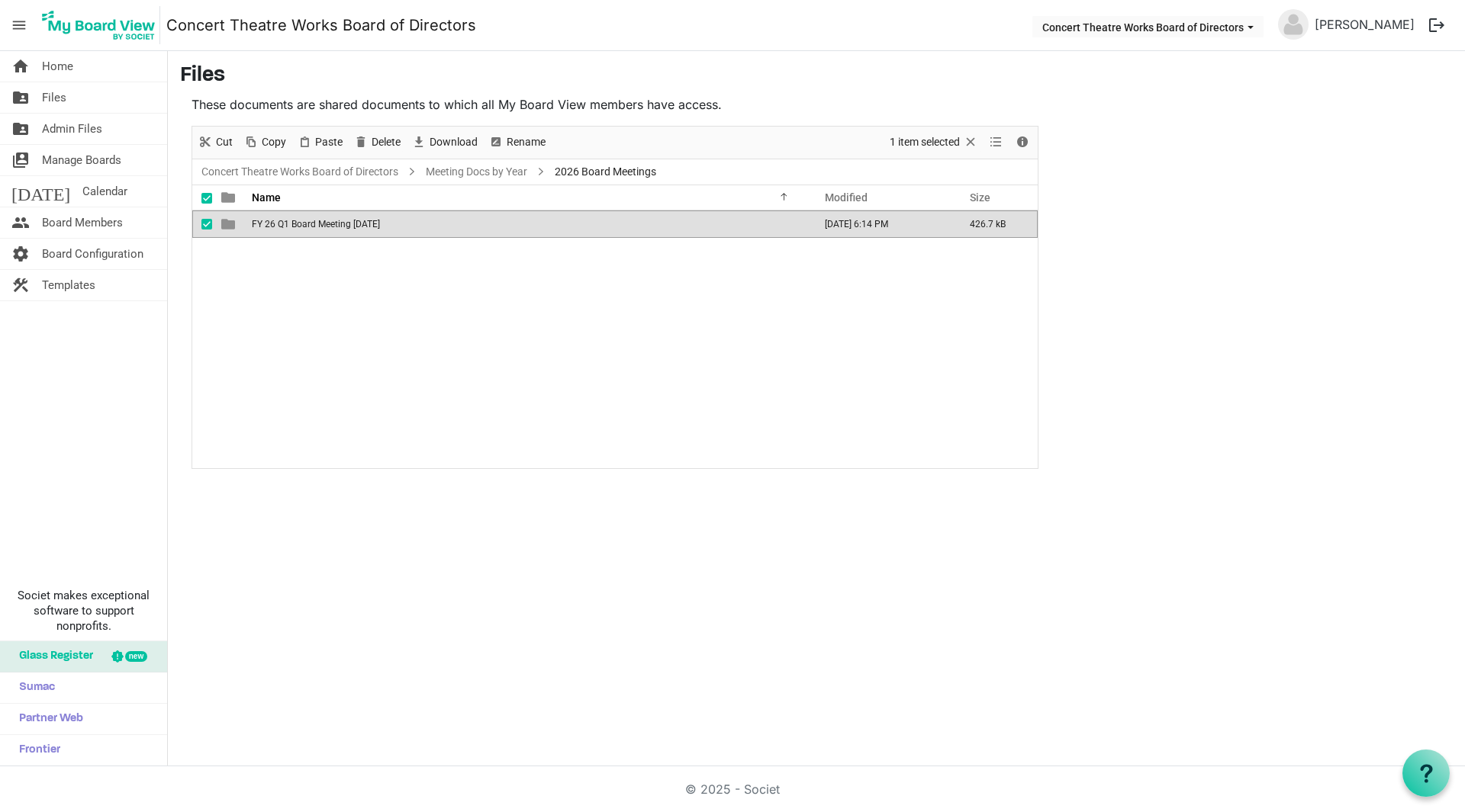
click at [295, 224] on span "FY 26 Q1 Board Meeting [DATE]" at bounding box center [315, 224] width 128 height 11
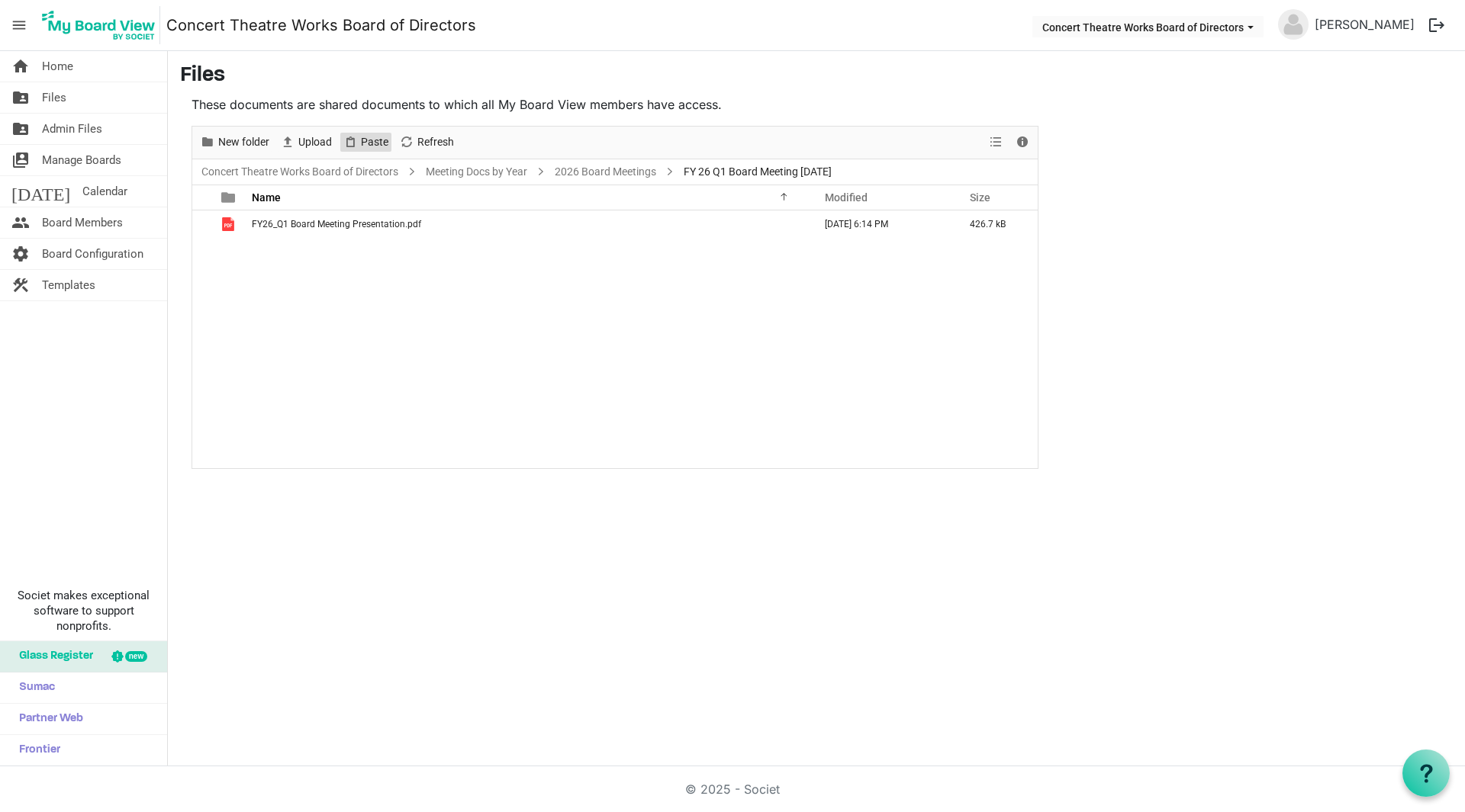
click at [364, 137] on span "Paste" at bounding box center [374, 142] width 30 height 19
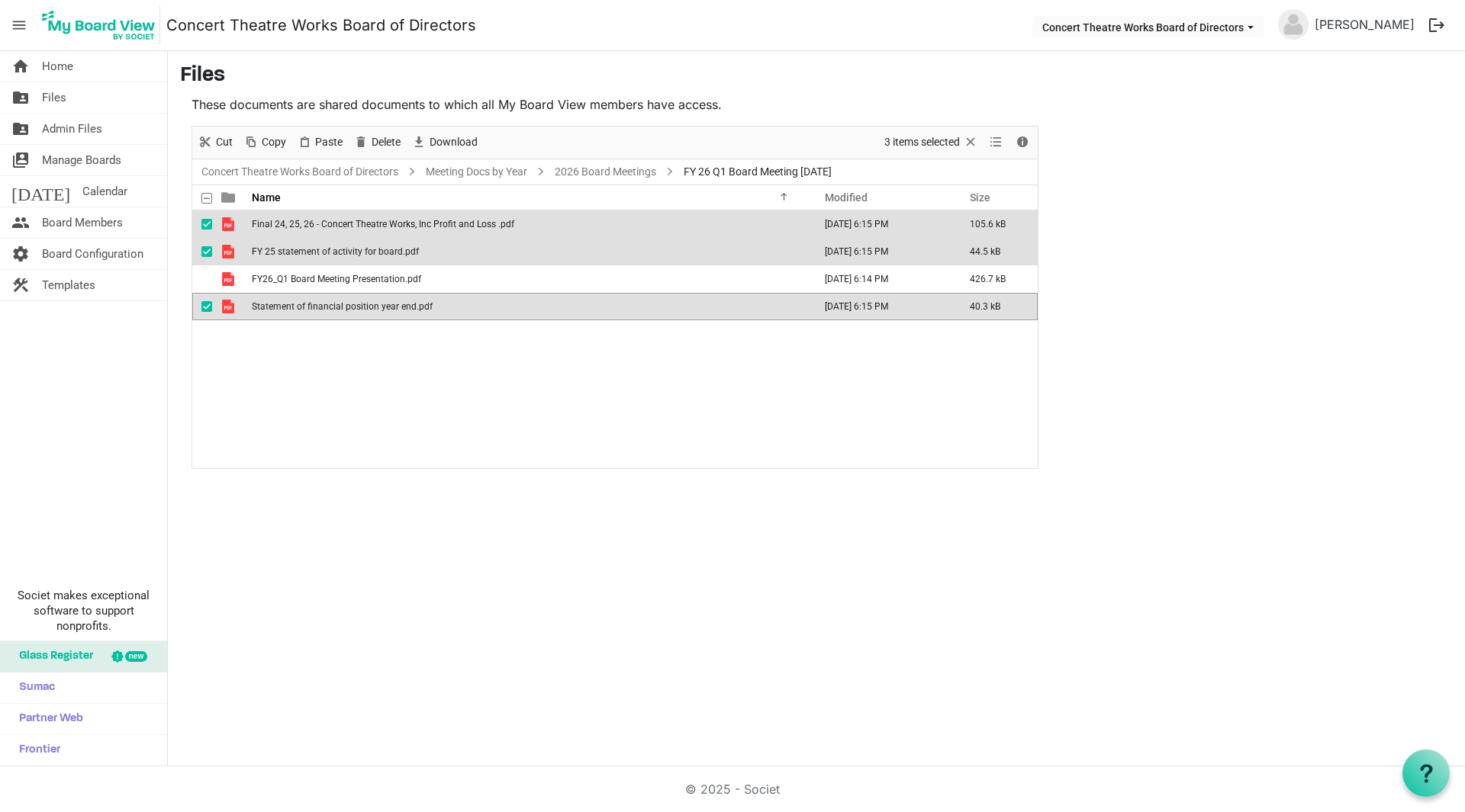
click at [464, 367] on div "Final 24, 25, 26 - Concert Theatre Works, Inc Profit and Loss .pdf October 08, …" at bounding box center [615, 339] width 845 height 258
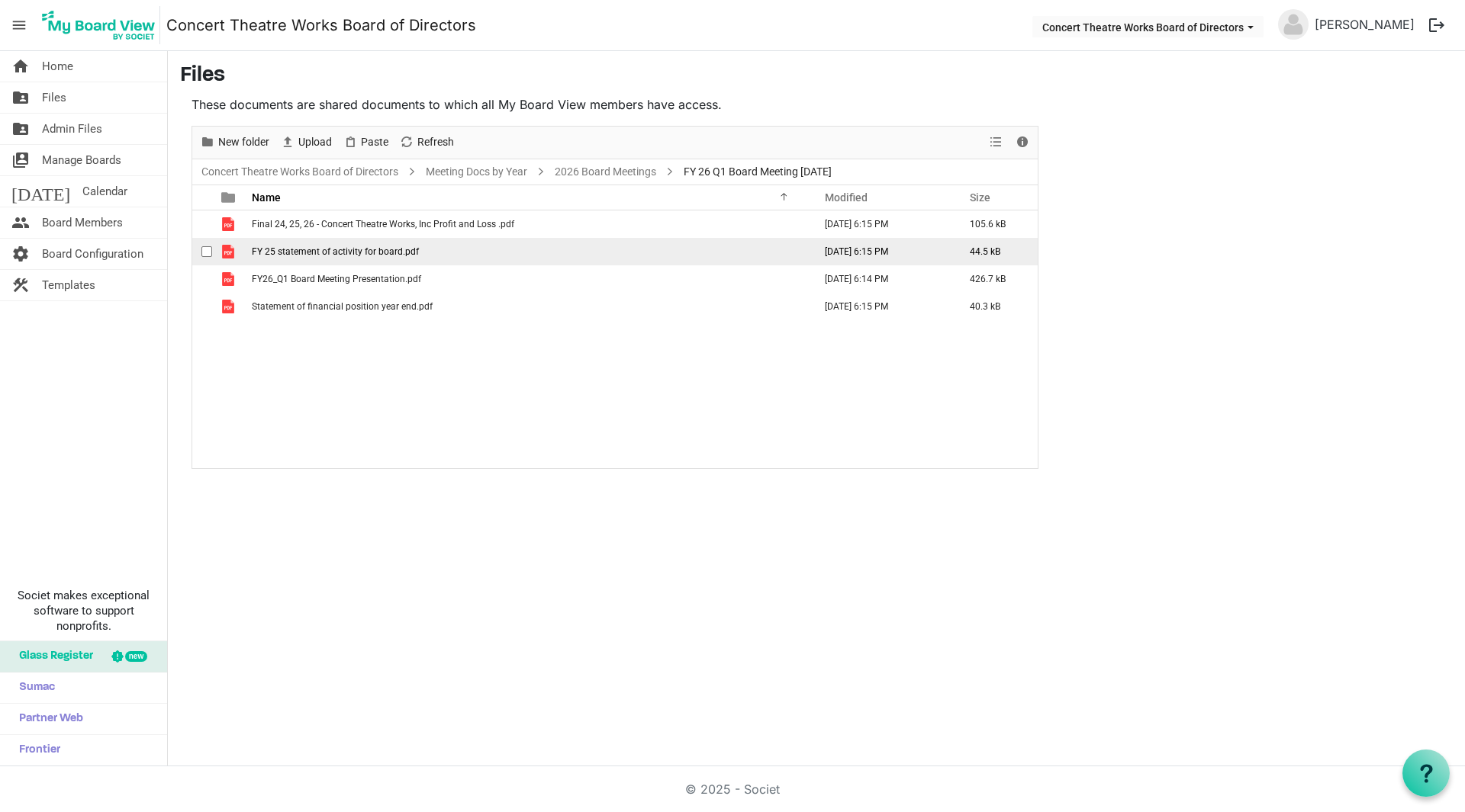
click at [359, 251] on span "FY 25 statement of activity for board.pdf" at bounding box center [336, 252] width 167 height 11
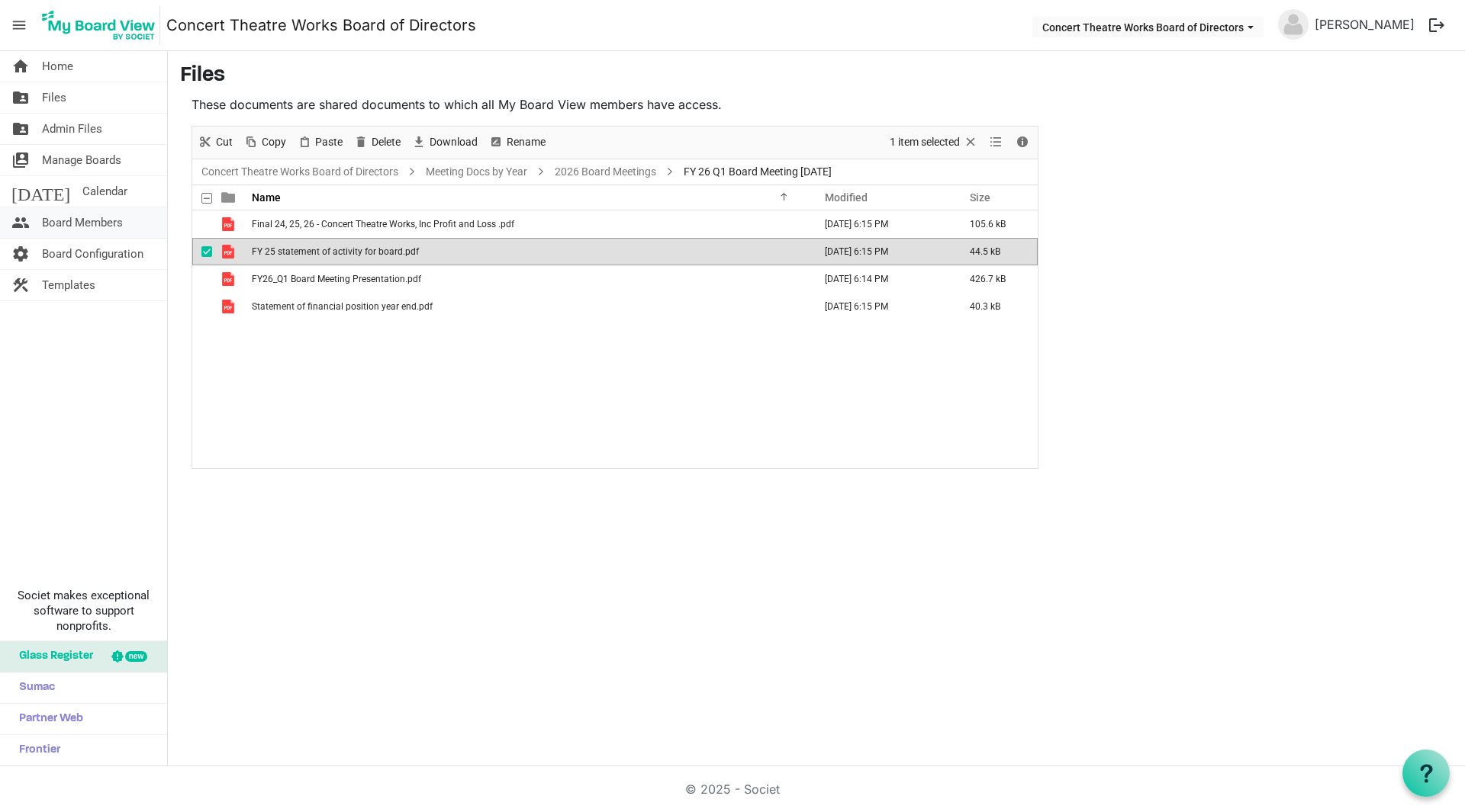
click at [78, 221] on span "Board Members" at bounding box center [82, 222] width 81 height 30
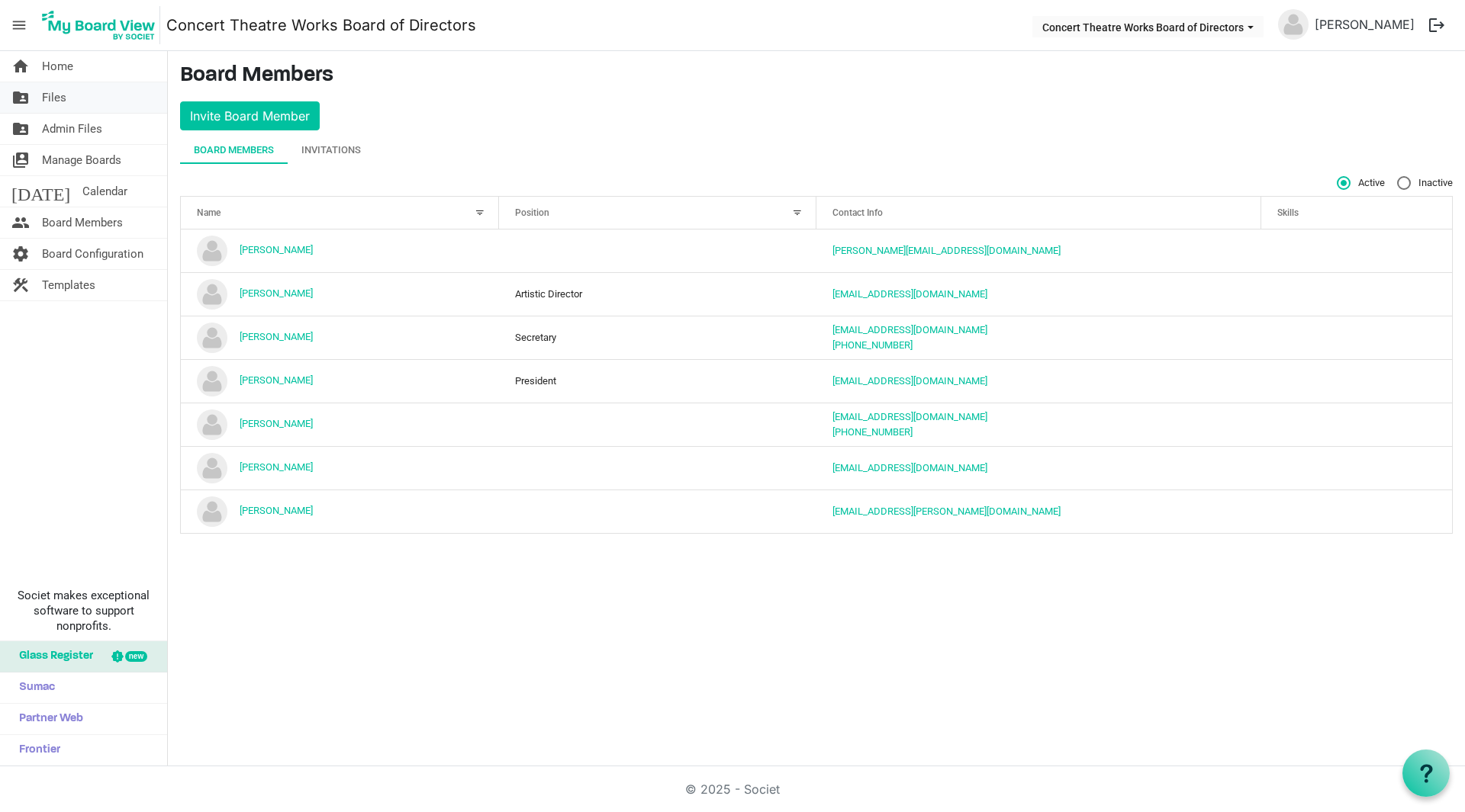
click at [55, 96] on span "Files" at bounding box center [53, 97] width 24 height 30
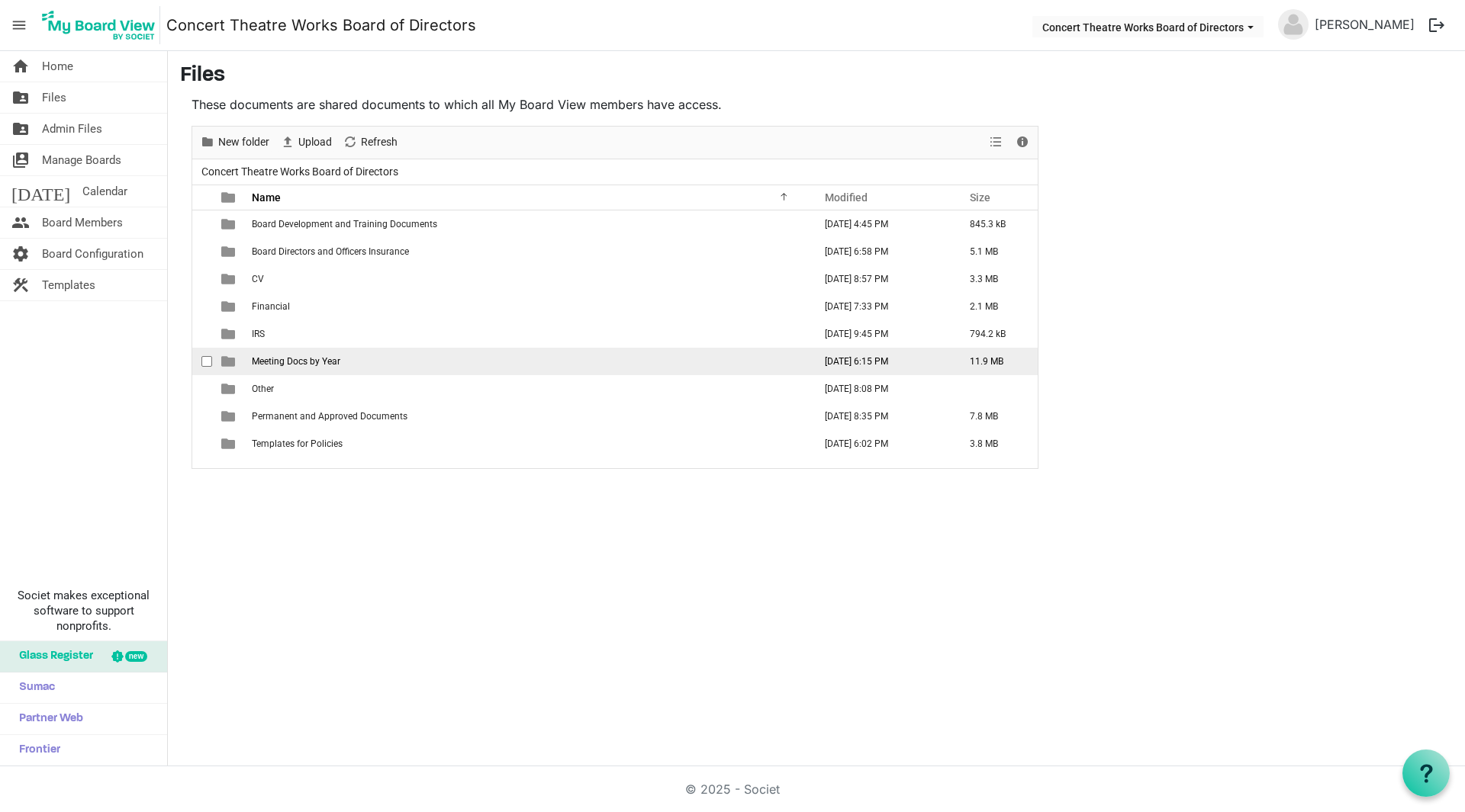
click at [326, 362] on span "Meeting Docs by Year" at bounding box center [296, 362] width 88 height 11
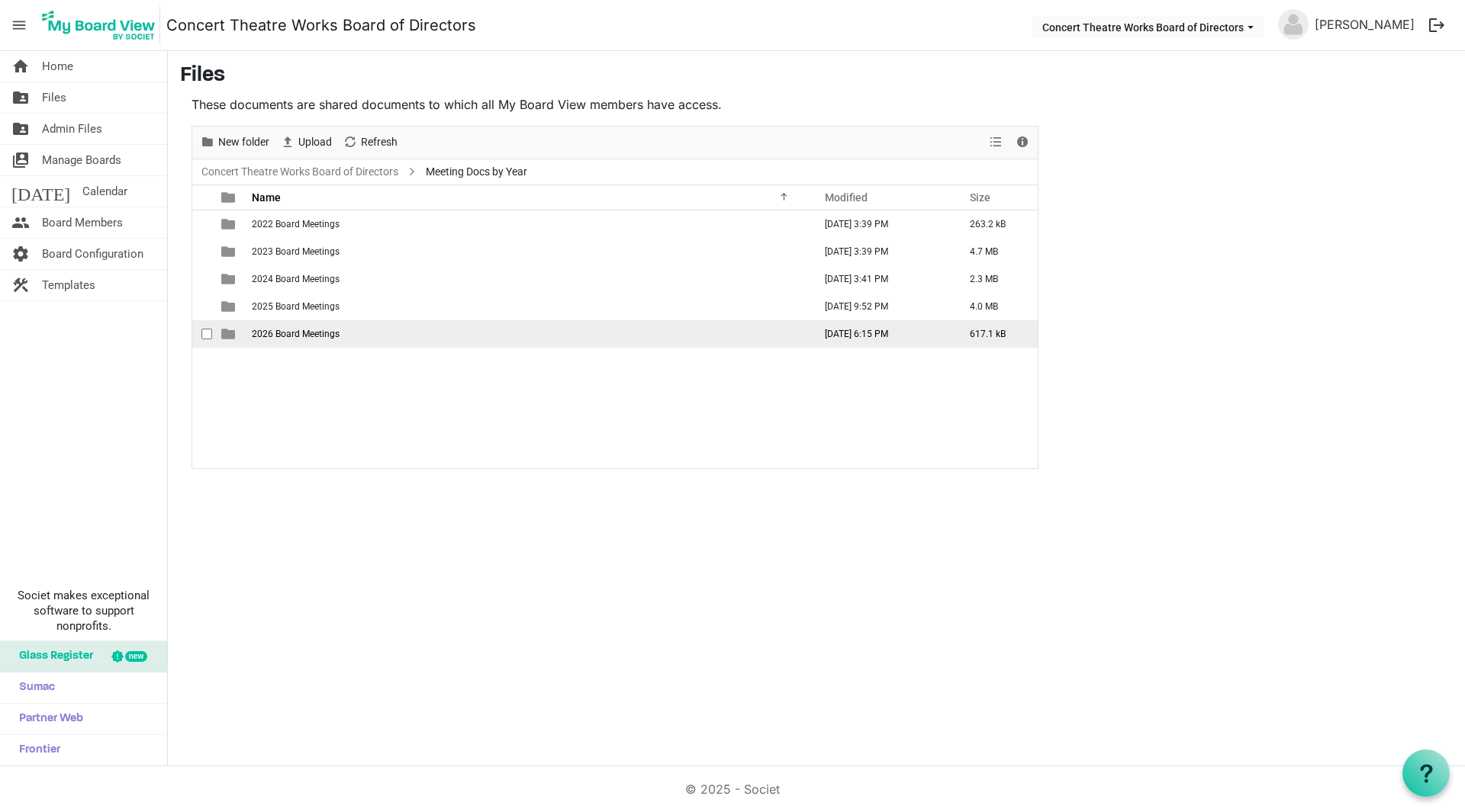
click at [295, 333] on span "2026 Board Meetings" at bounding box center [295, 334] width 88 height 11
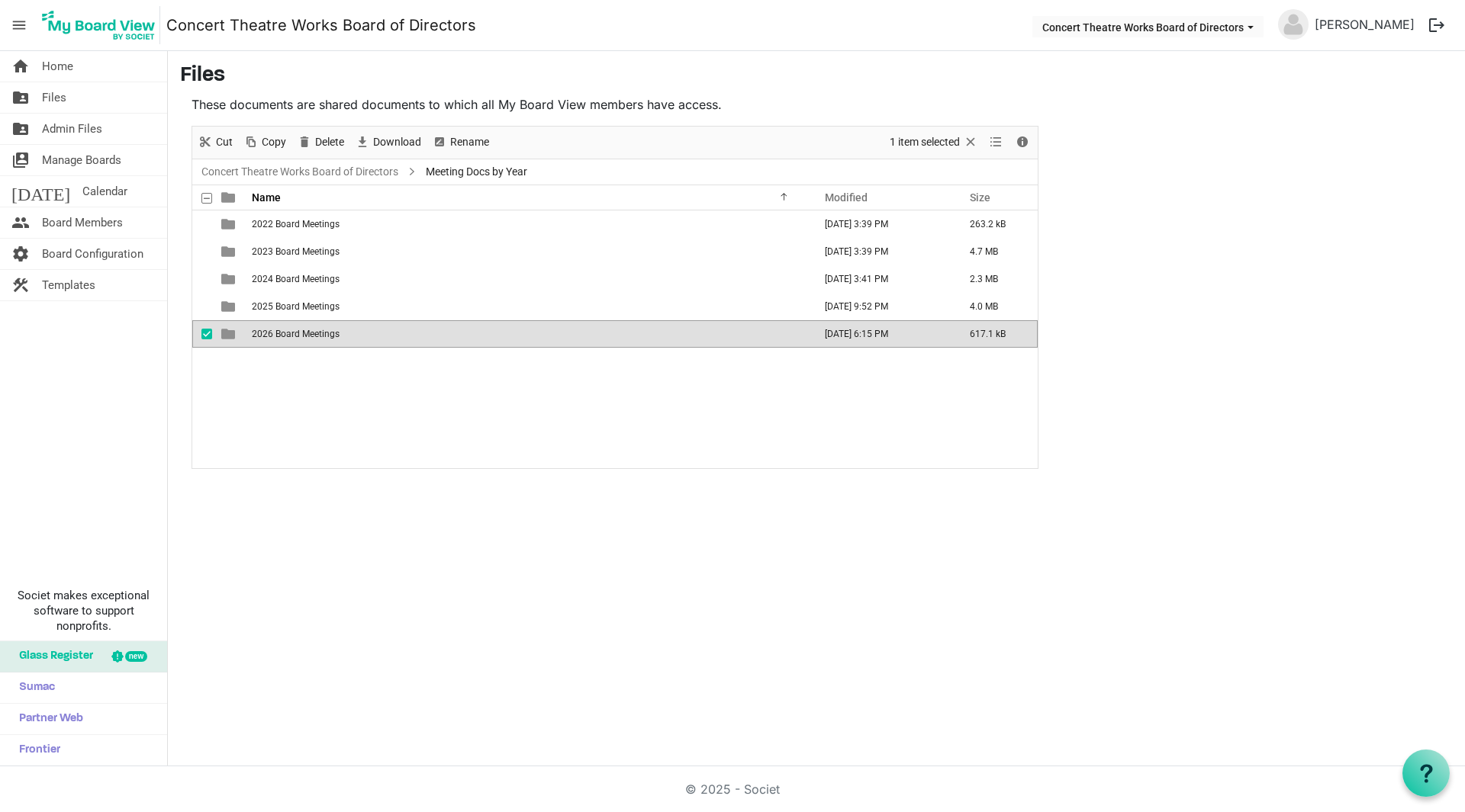
click at [295, 333] on span "2026 Board Meetings" at bounding box center [295, 334] width 88 height 11
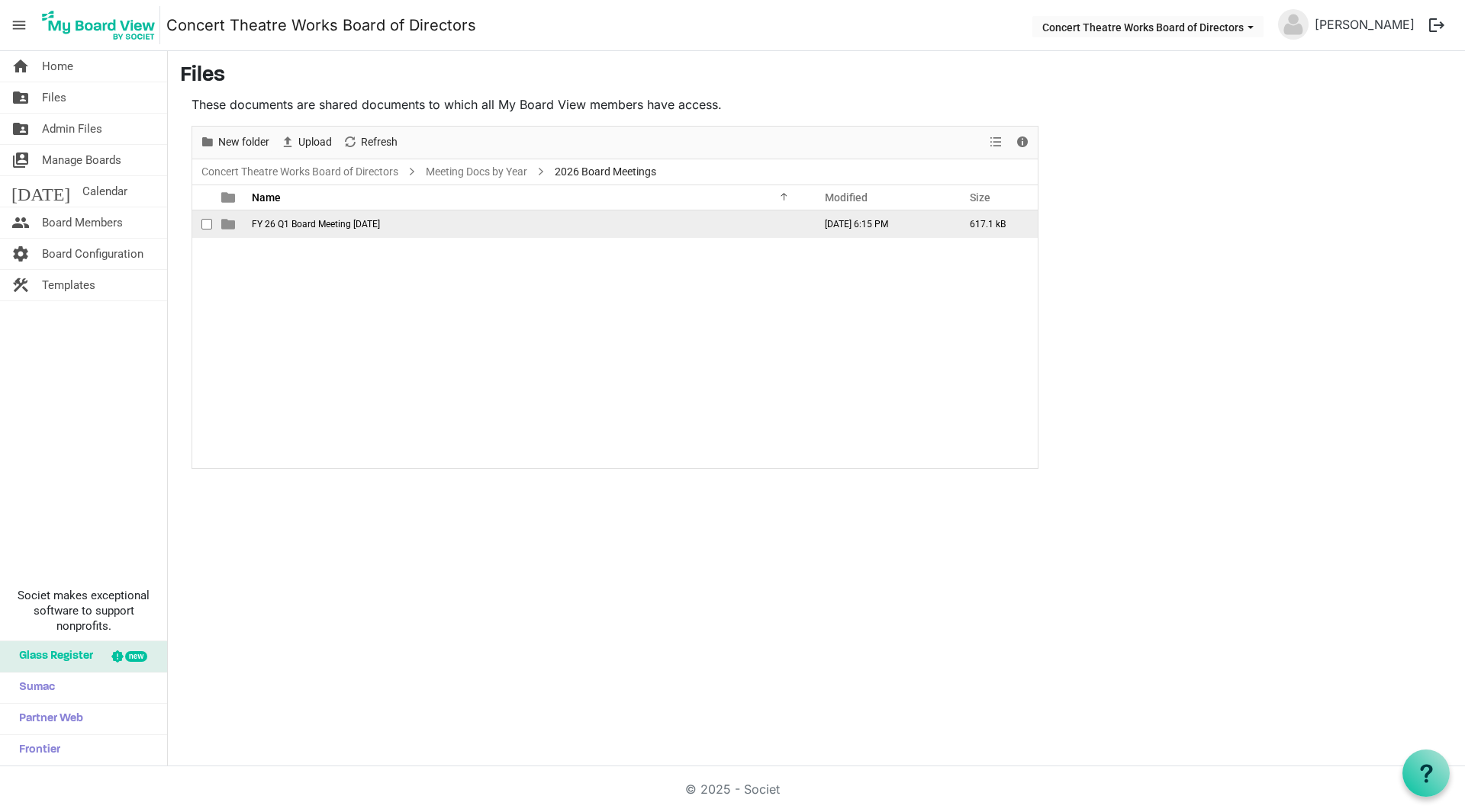
click at [206, 224] on span "checkbox" at bounding box center [207, 224] width 11 height 11
